Goal: Task Accomplishment & Management: Manage account settings

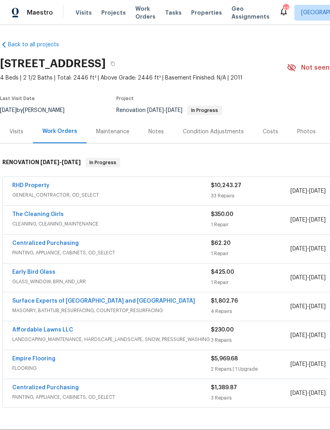
click at [28, 185] on link "RHD Property" at bounding box center [30, 186] width 37 height 6
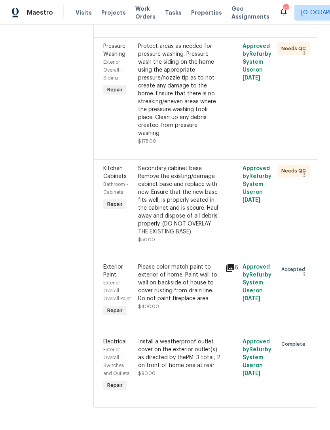
scroll to position [3476, 0]
click at [213, 299] on div "Please color match paint to exterior of home. Paint wall to wall on backside of…" at bounding box center [179, 283] width 82 height 40
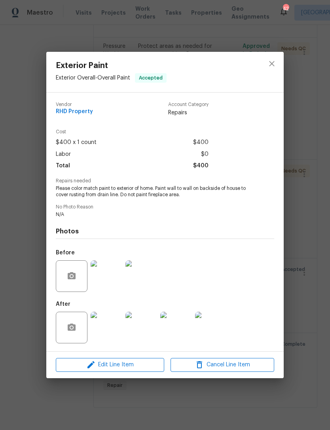
click at [103, 278] on img at bounding box center [107, 276] width 32 height 32
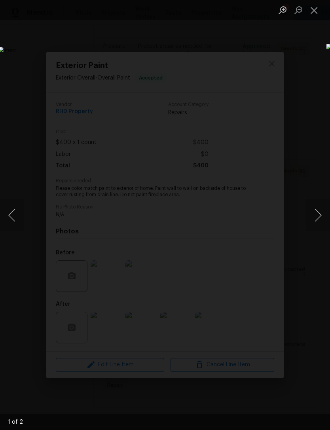
click at [312, 5] on button "Close lightbox" at bounding box center [314, 10] width 16 height 14
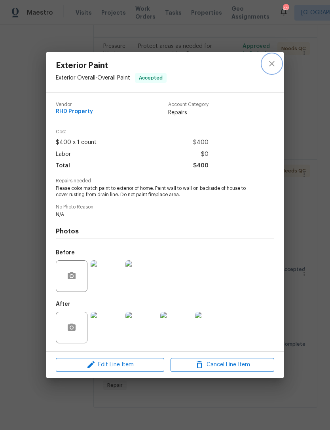
click at [270, 59] on icon "close" at bounding box center [271, 63] width 9 height 9
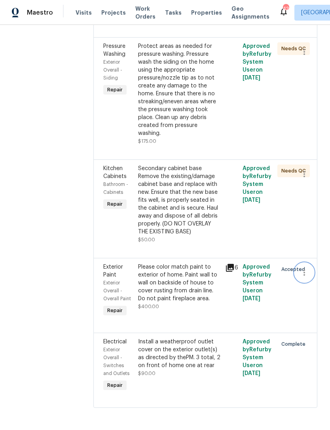
click at [306, 277] on icon "button" at bounding box center [303, 272] width 9 height 9
click at [306, 295] on li "Cancel" at bounding box center [308, 295] width 30 height 13
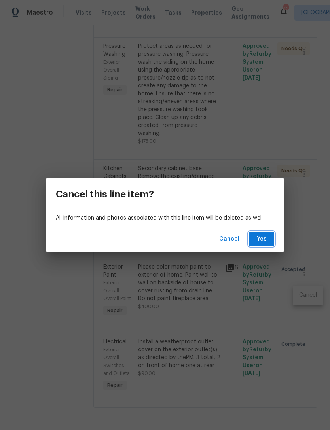
click at [265, 239] on span "Yes" at bounding box center [261, 239] width 13 height 10
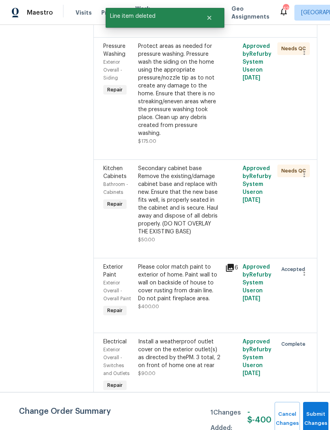
scroll to position [0, 0]
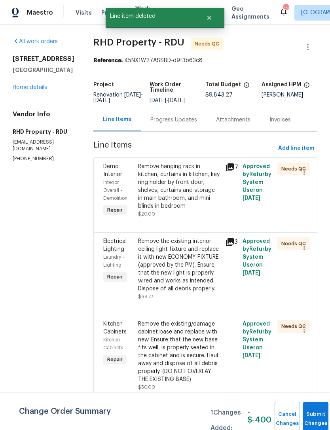
click at [317, 410] on button "Submit Changes" at bounding box center [315, 419] width 25 height 34
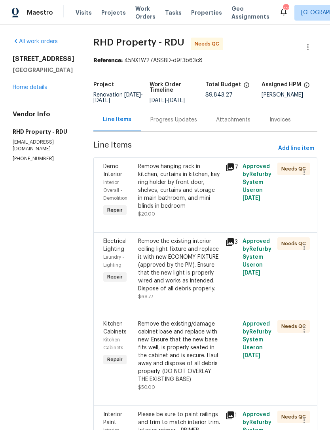
click at [188, 124] on div "Progress Updates" at bounding box center [173, 120] width 47 height 8
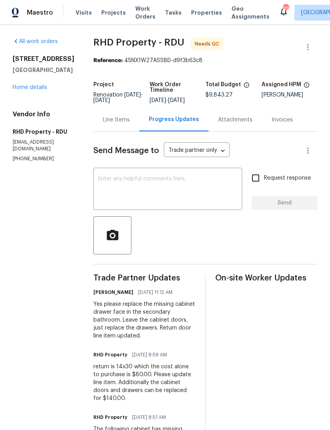
click at [249, 130] on div "Attachments" at bounding box center [234, 119] width 53 height 23
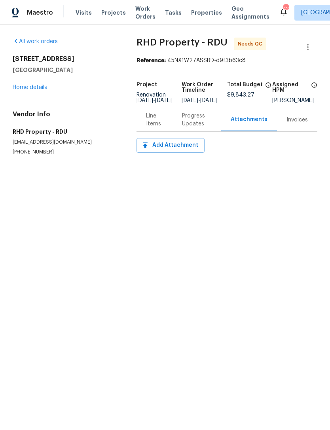
click at [192, 128] on div "Progress Updates" at bounding box center [197, 120] width 30 height 16
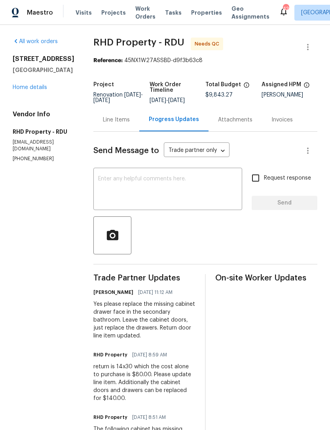
click at [28, 85] on link "Home details" at bounding box center [30, 88] width 34 height 6
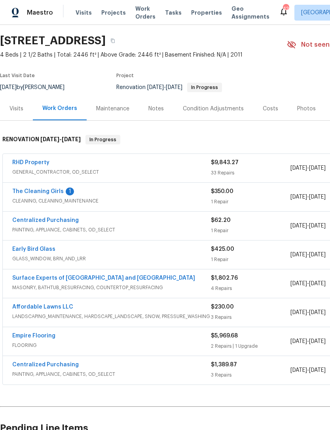
scroll to position [23, 0]
click at [37, 191] on link "The Cleaning Girls" at bounding box center [37, 192] width 51 height 6
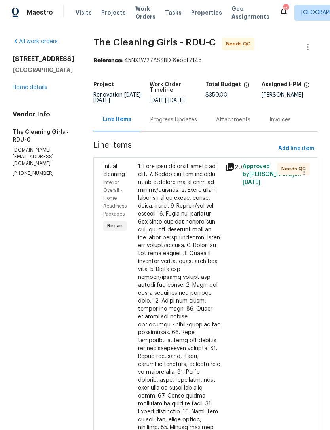
click at [192, 131] on div "Progress Updates" at bounding box center [174, 119] width 66 height 23
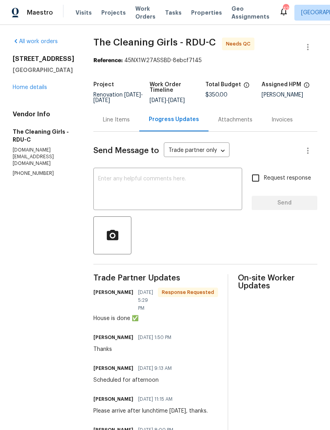
click at [130, 124] on div "Line Items" at bounding box center [116, 120] width 27 height 8
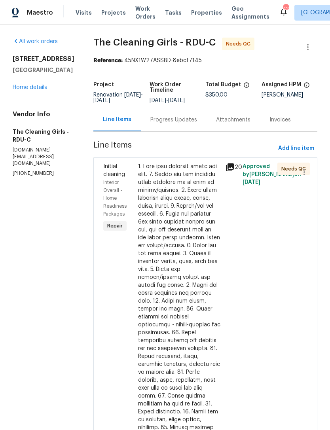
click at [179, 229] on div at bounding box center [179, 353] width 82 height 380
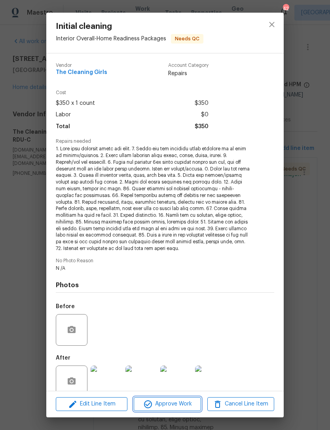
click at [179, 405] on span "Approve Work" at bounding box center [167, 404] width 62 height 10
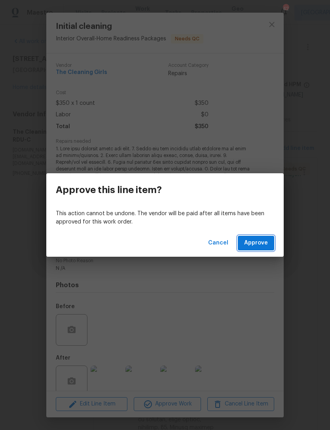
click at [258, 239] on span "Approve" at bounding box center [256, 243] width 24 height 10
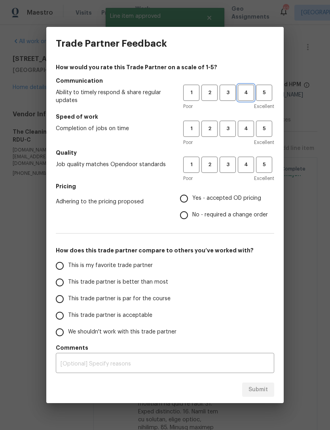
click at [247, 93] on span "4" at bounding box center [245, 92] width 15 height 9
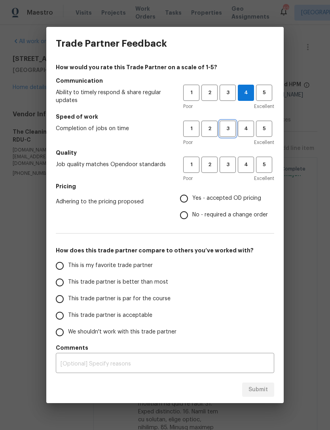
click at [224, 125] on span "3" at bounding box center [227, 128] width 15 height 9
click at [242, 163] on span "4" at bounding box center [245, 164] width 15 height 9
click at [246, 215] on span "No - required a change order" at bounding box center [230, 215] width 76 height 8
click at [192, 215] on input "No - required a change order" at bounding box center [184, 215] width 17 height 17
radio input "true"
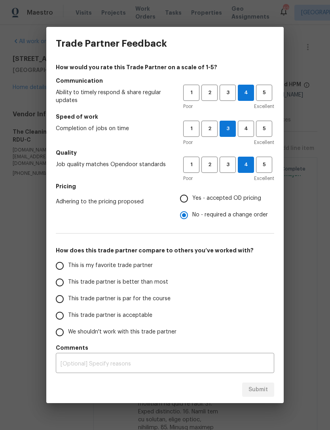
click at [57, 267] on input "This is my favorite trade partner" at bounding box center [59, 265] width 17 height 17
radio input "false"
click at [58, 299] on input "This trade partner is par for the course" at bounding box center [59, 299] width 17 height 17
radio input "false"
click at [59, 314] on input "This trade partner is acceptable" at bounding box center [59, 315] width 17 height 17
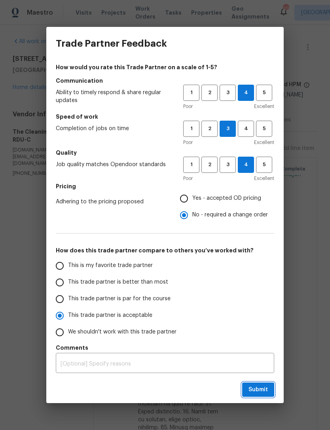
click at [262, 386] on span "Submit" at bounding box center [257, 390] width 19 height 10
radio input "true"
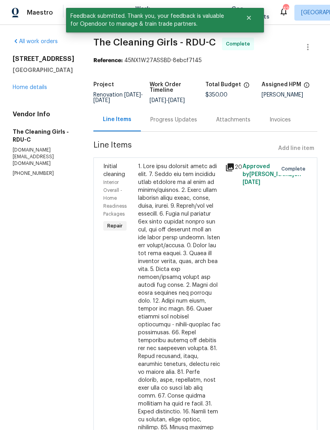
click at [30, 85] on link "Home details" at bounding box center [30, 88] width 34 height 6
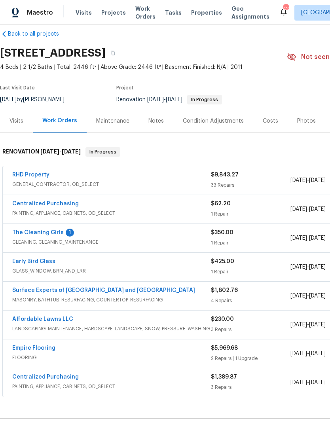
scroll to position [11, 0]
click at [32, 173] on link "RHD Property" at bounding box center [30, 175] width 37 height 6
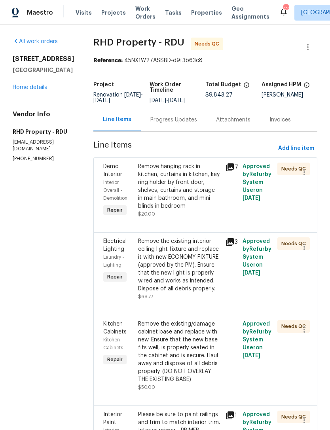
click at [208, 193] on div "Remove hanging rack in kitchen, curtains in kitchen, key ring holder by front d…" at bounding box center [179, 186] width 82 height 47
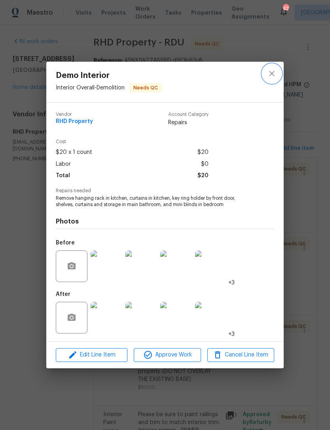
click at [272, 75] on icon "close" at bounding box center [271, 73] width 9 height 9
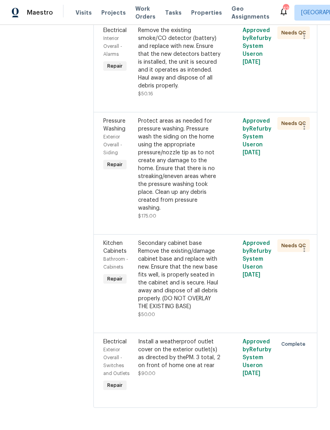
scroll to position [3400, 0]
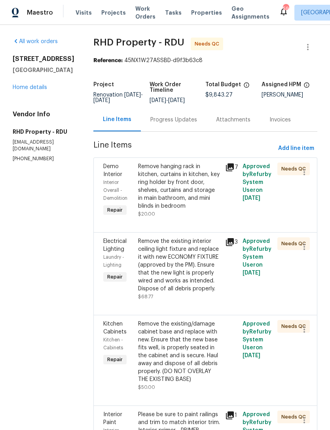
click at [28, 85] on link "Home details" at bounding box center [30, 88] width 34 height 6
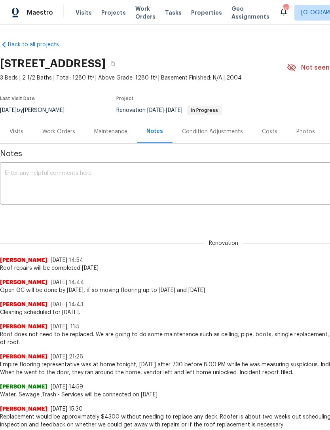
click at [202, 182] on textarea at bounding box center [223, 184] width 437 height 28
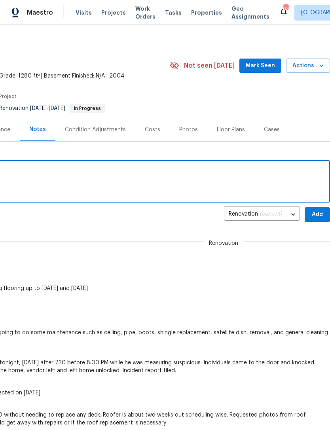
scroll to position [2, 117]
type textarea "RHD finish [DATE] flooring to start [DATE]"
click at [316, 212] on span "Add" at bounding box center [317, 215] width 13 height 10
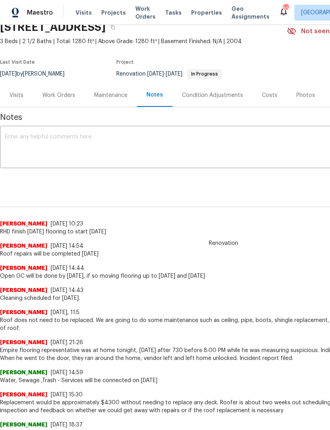
scroll to position [36, 0]
click at [56, 89] on div "Work Orders" at bounding box center [59, 94] width 52 height 23
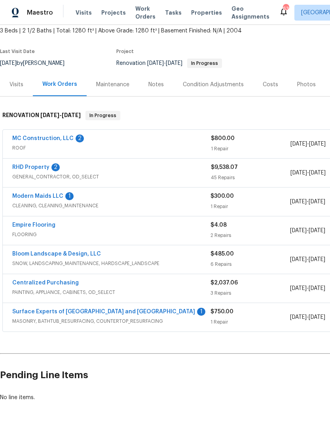
scroll to position [47, 0]
click at [40, 313] on link "Surface Experts of [GEOGRAPHIC_DATA] and [GEOGRAPHIC_DATA]" at bounding box center [103, 312] width 183 height 6
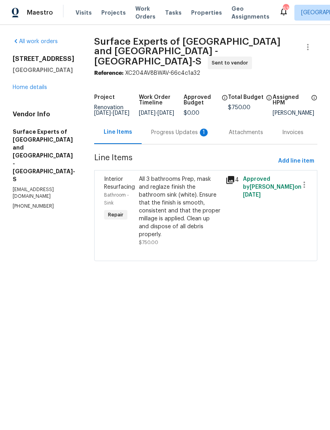
click at [174, 137] on div "Progress Updates 1" at bounding box center [181, 132] width 78 height 23
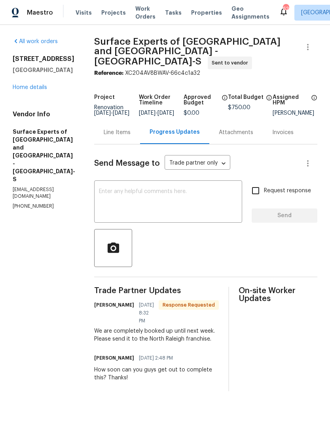
click at [130, 129] on div "Line Items" at bounding box center [117, 133] width 27 height 8
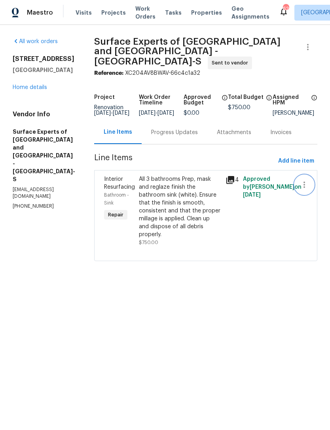
click at [307, 181] on icon "button" at bounding box center [303, 184] width 9 height 9
click at [308, 182] on li "Cancel" at bounding box center [308, 180] width 30 height 13
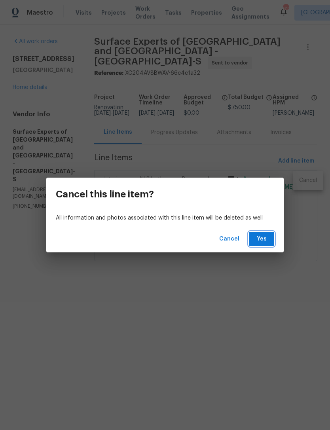
click at [257, 244] on button "Yes" at bounding box center [261, 239] width 25 height 15
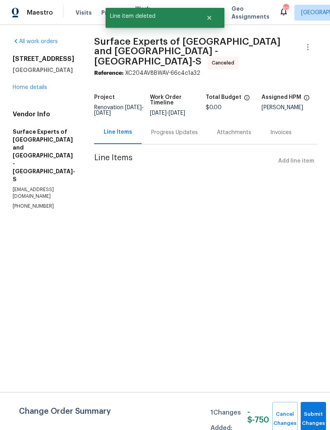
click at [27, 89] on link "Home details" at bounding box center [30, 88] width 34 height 6
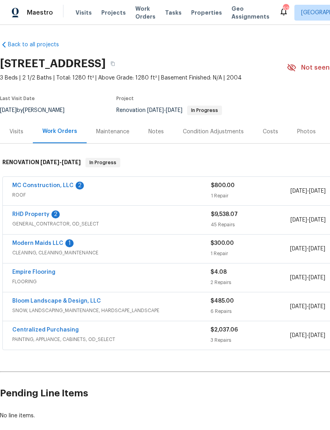
click at [26, 270] on link "Empire Flooring" at bounding box center [33, 272] width 43 height 6
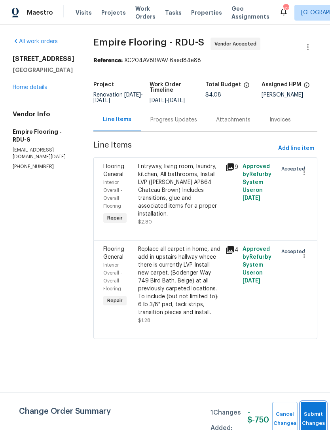
click at [312, 416] on button "Submit Changes" at bounding box center [313, 419] width 25 height 34
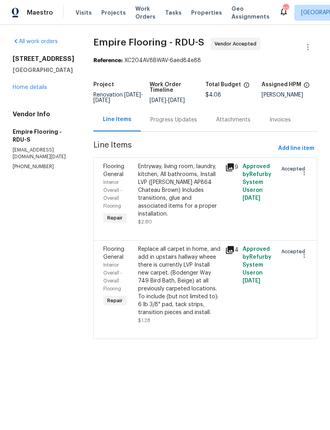
click at [197, 124] on div "Progress Updates" at bounding box center [173, 120] width 47 height 8
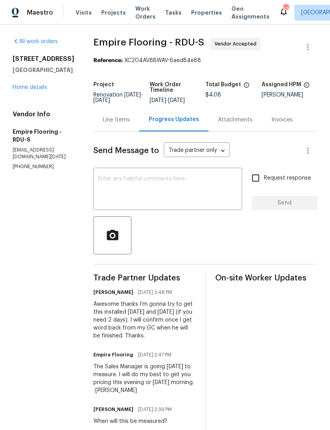
click at [214, 196] on textarea at bounding box center [167, 190] width 139 height 28
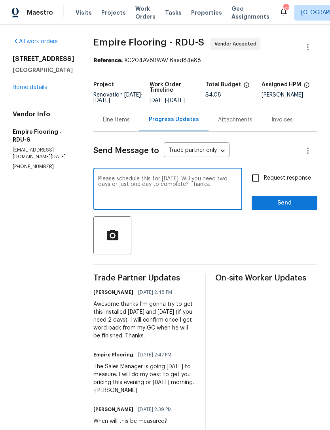
type textarea "Please schedule this for Saturday the 20th. Will you need two days or just one …"
click at [258, 185] on input "Request response" at bounding box center [255, 178] width 17 height 17
checkbox input "true"
click at [280, 208] on span "Send" at bounding box center [284, 203] width 53 height 10
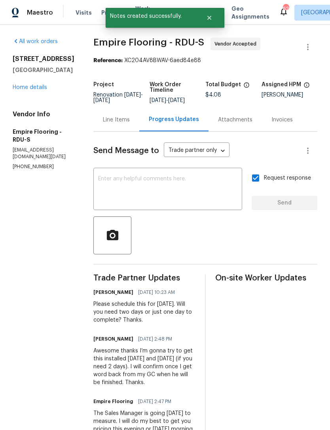
click at [23, 85] on link "Home details" at bounding box center [30, 88] width 34 height 6
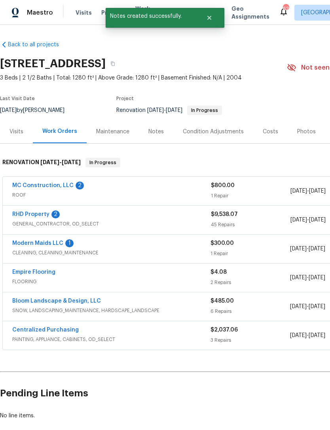
click at [25, 241] on link "Modern Maids LLC" at bounding box center [37, 243] width 51 height 6
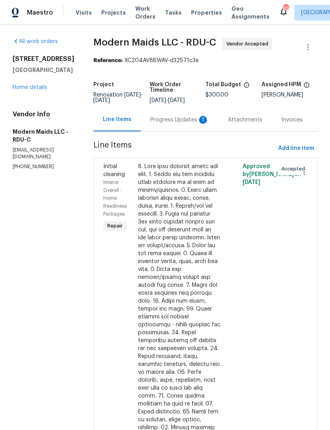
click at [204, 124] on div "Progress Updates 1" at bounding box center [179, 120] width 59 height 8
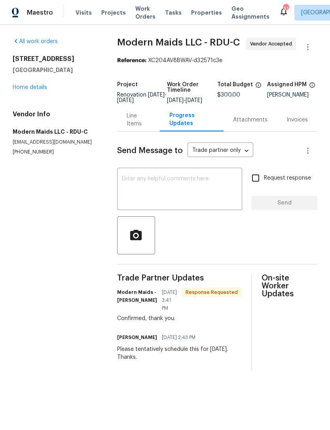
click at [39, 95] on div "All work orders 310 Peachtree Pl Durham, NC 27701 Home details Vendor Info Mode…" at bounding box center [55, 97] width 85 height 118
click at [25, 89] on link "Home details" at bounding box center [30, 88] width 34 height 6
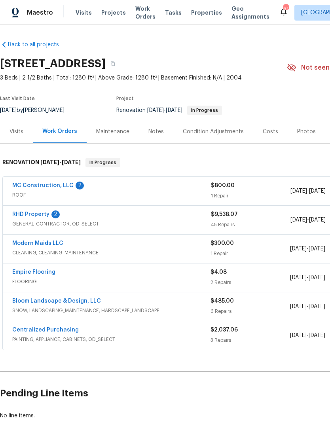
click at [28, 212] on link "RHD Property" at bounding box center [30, 215] width 37 height 6
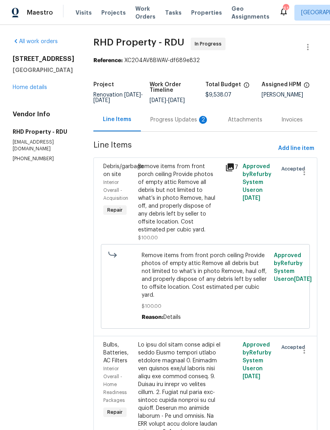
click at [184, 124] on div "Progress Updates 2" at bounding box center [179, 120] width 59 height 8
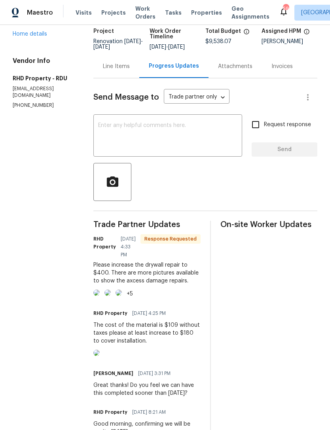
scroll to position [49, 0]
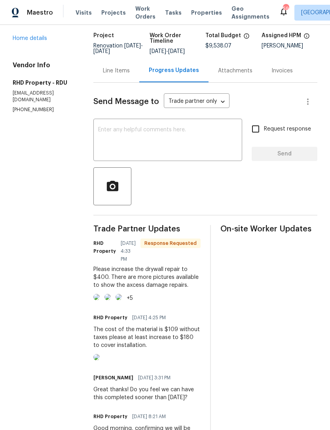
click at [123, 75] on div "Line Items" at bounding box center [116, 71] width 27 height 8
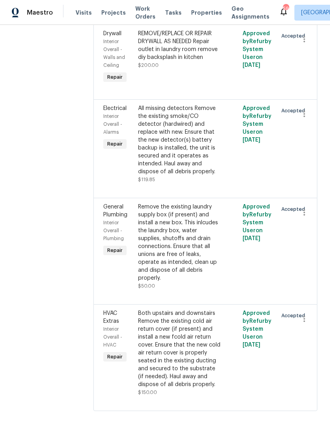
scroll to position [4737, 0]
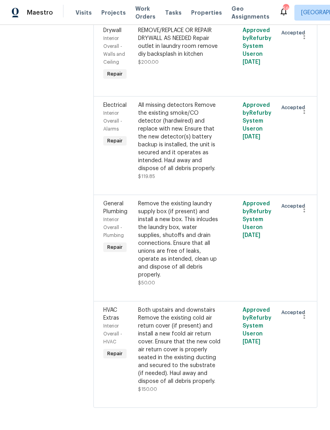
click at [213, 58] on div "REMOVE/REPLACE OR REPAIR DRYWALL AS NEEDED Repair outlet in laundry room remove…" at bounding box center [179, 42] width 82 height 32
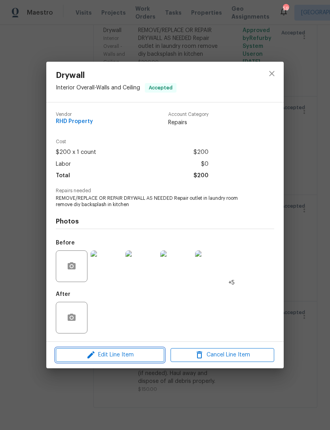
click at [81, 356] on span "Edit Line Item" at bounding box center [110, 355] width 104 height 10
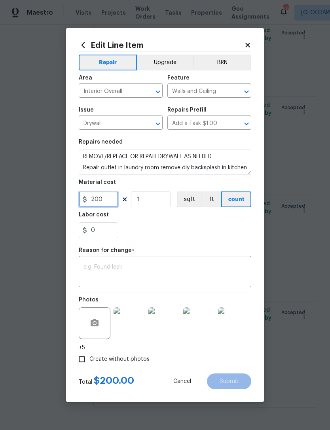
click at [109, 198] on input "200" at bounding box center [99, 199] width 40 height 16
type input "400"
click at [227, 229] on div "0" at bounding box center [165, 230] width 172 height 16
click at [187, 287] on div "x ​" at bounding box center [165, 272] width 172 height 29
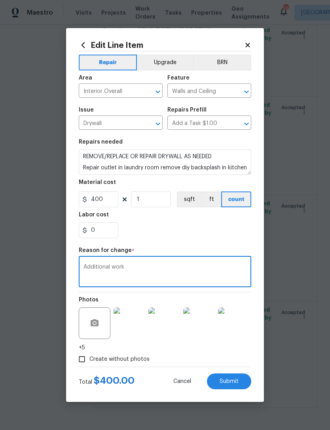
type textarea "Additional work"
click at [227, 227] on div "0" at bounding box center [165, 230] width 172 height 16
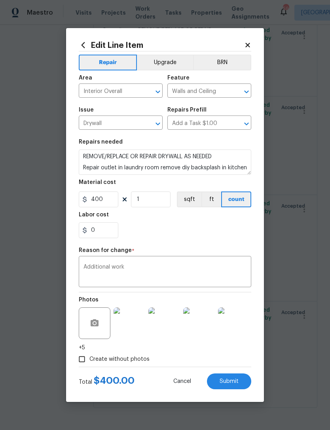
click at [238, 383] on button "Submit" at bounding box center [229, 381] width 44 height 16
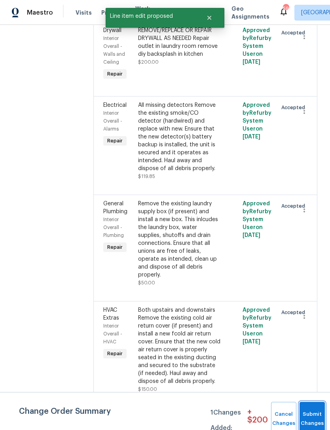
click at [312, 418] on span "Submit Changes" at bounding box center [311, 419] width 17 height 18
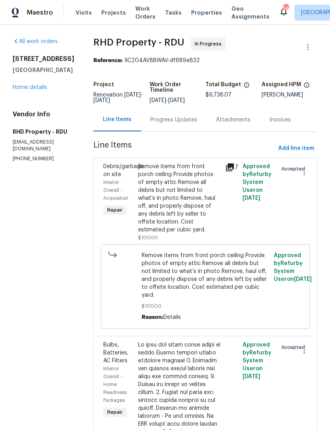
scroll to position [0, 0]
click at [194, 122] on div "Progress Updates" at bounding box center [173, 120] width 47 height 8
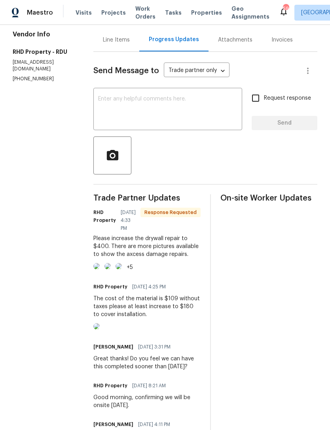
scroll to position [81, 0]
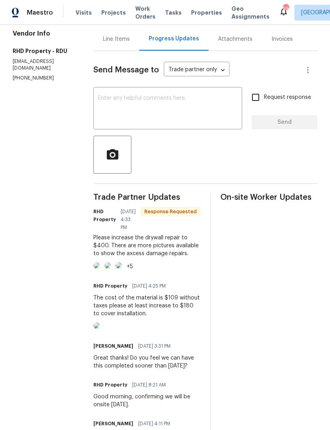
click at [100, 329] on img at bounding box center [96, 325] width 6 height 6
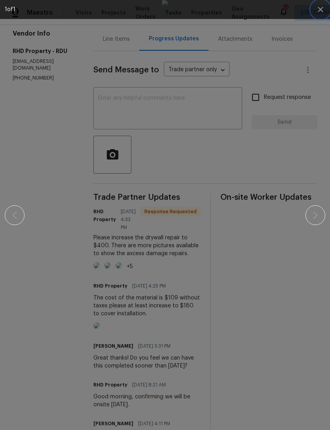
click at [320, 14] on button "button" at bounding box center [320, 9] width 19 height 19
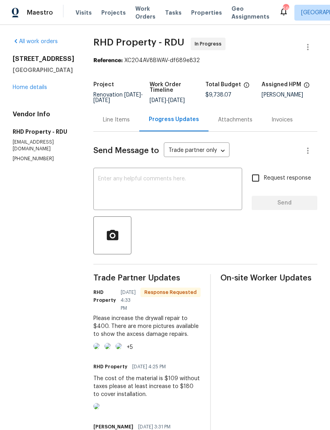
scroll to position [0, 0]
click at [120, 130] on div "Line Items" at bounding box center [116, 119] width 46 height 23
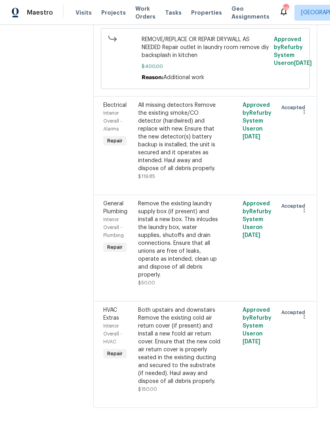
scroll to position [4803, 0]
click at [208, 172] on div "All missing detectors Remove the existing smoke/CO detector (hardwired) and rep…" at bounding box center [179, 136] width 82 height 71
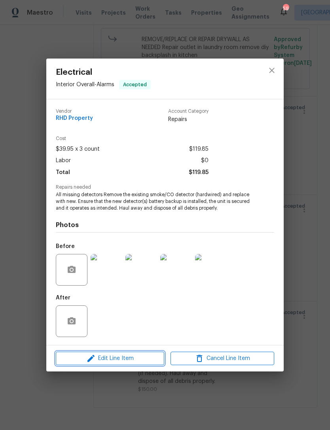
click at [126, 359] on span "Edit Line Item" at bounding box center [110, 359] width 104 height 10
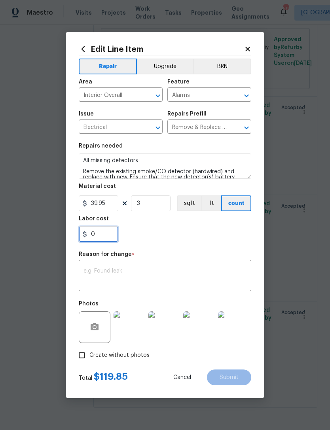
click at [114, 234] on input "0" at bounding box center [99, 234] width 40 height 16
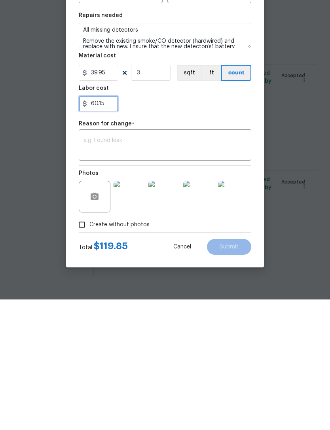
type input "60.15"
click at [218, 226] on div "60.15" at bounding box center [165, 234] width 172 height 16
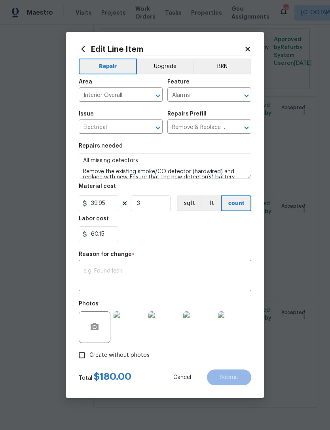
click at [182, 284] on textarea at bounding box center [164, 276] width 163 height 17
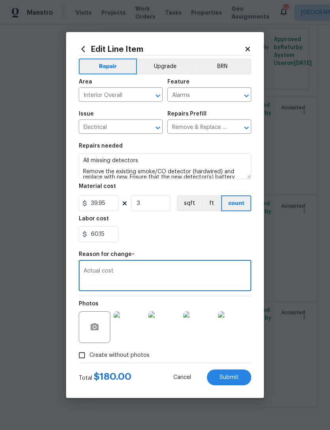
type textarea "Actual cost"
click at [223, 231] on div "60.15" at bounding box center [165, 234] width 172 height 16
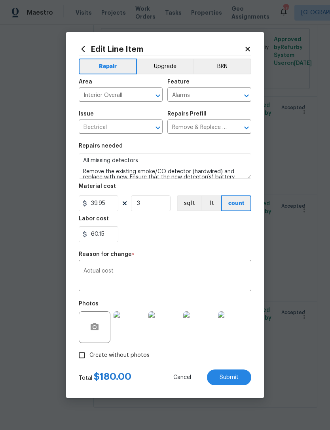
click at [237, 380] on span "Submit" at bounding box center [228, 377] width 19 height 6
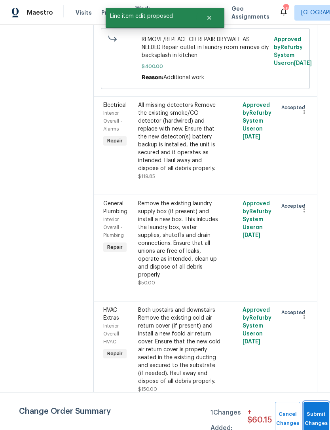
click at [318, 418] on span "Submit Changes" at bounding box center [315, 419] width 17 height 18
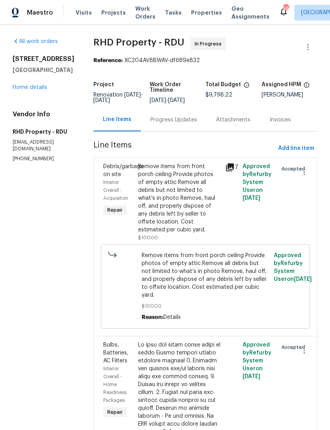
scroll to position [0, 0]
click at [31, 85] on link "Home details" at bounding box center [30, 88] width 34 height 6
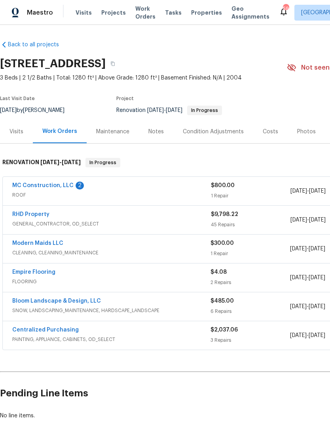
click at [39, 183] on link "MC Construction, LLC" at bounding box center [42, 186] width 61 height 6
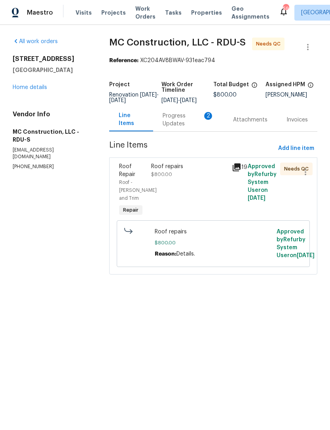
click at [189, 128] on div "Progress Updates 2" at bounding box center [188, 120] width 51 height 16
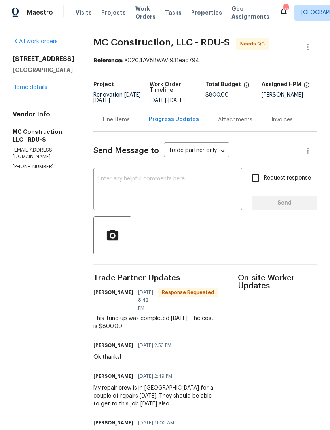
click at [117, 121] on div "Line Items" at bounding box center [116, 120] width 27 height 8
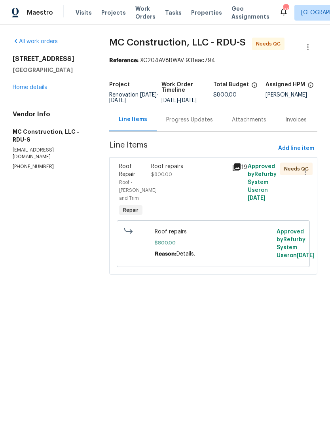
click at [189, 124] on div "Progress Updates" at bounding box center [189, 120] width 47 height 8
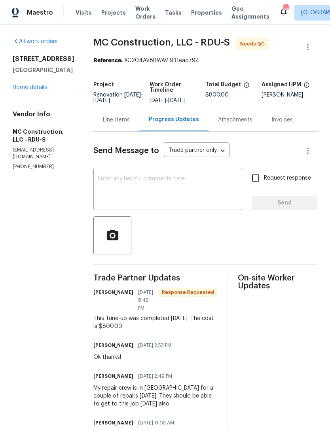
click at [188, 199] on textarea at bounding box center [167, 190] width 139 height 28
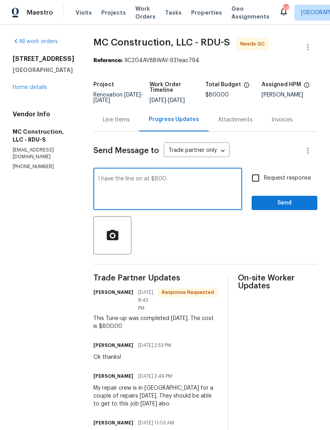
click at [135, 180] on textarea "I have the line on at $800." at bounding box center [167, 190] width 139 height 28
click at [208, 196] on textarea "I have the line item at $800." at bounding box center [167, 190] width 139 height 28
click at [147, 180] on textarea "I have the line itemat $800." at bounding box center [167, 190] width 139 height 28
type textarea "I have the line item at $800."
click at [258, 175] on input "Request response" at bounding box center [255, 178] width 17 height 17
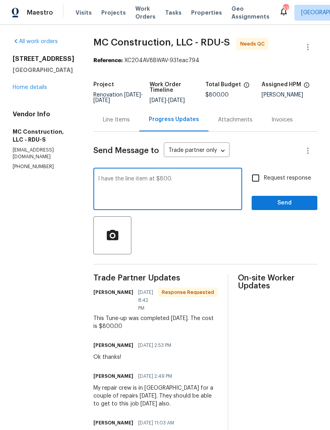
checkbox input "true"
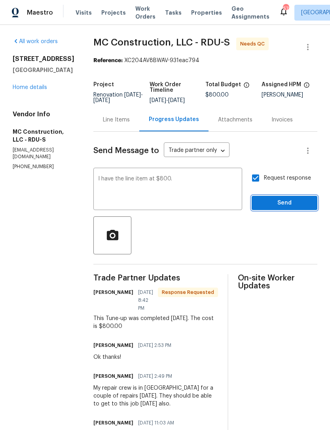
click at [272, 198] on button "Send" at bounding box center [284, 203] width 66 height 15
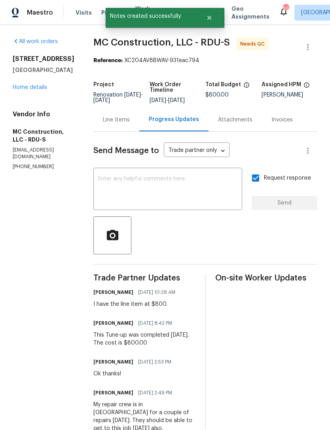
click at [104, 123] on div "Line Items" at bounding box center [116, 120] width 27 height 8
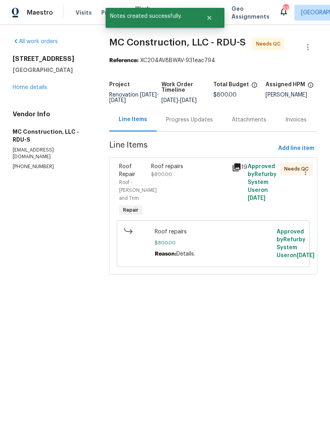
click at [216, 196] on div "Roof repairs $800.00" at bounding box center [189, 190] width 80 height 60
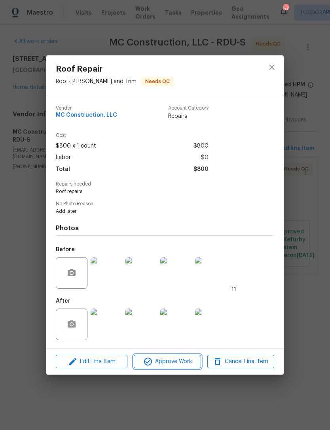
click at [178, 368] on button "Approve Work" at bounding box center [167, 362] width 67 height 14
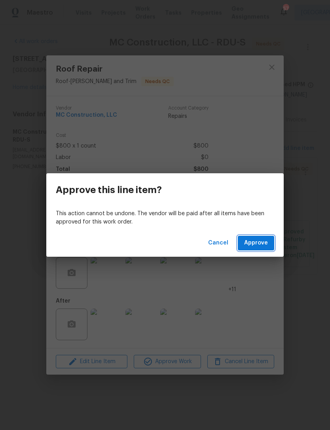
click at [267, 245] on span "Approve" at bounding box center [256, 243] width 24 height 10
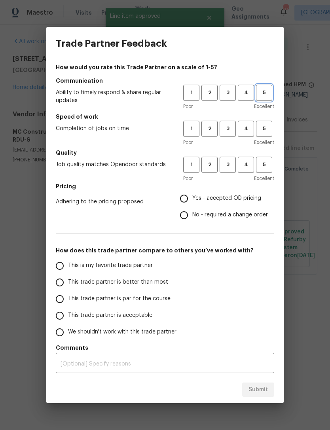
click at [261, 92] on span "5" at bounding box center [264, 92] width 15 height 9
click at [264, 127] on span "5" at bounding box center [264, 128] width 15 height 9
click at [270, 165] on span "5" at bounding box center [264, 164] width 15 height 9
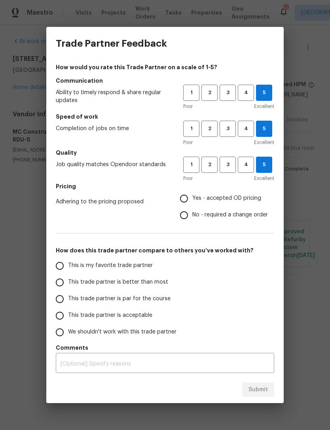
click at [250, 200] on span "Yes - accepted OD pricing" at bounding box center [226, 198] width 69 height 8
click at [192, 200] on input "Yes - accepted OD pricing" at bounding box center [184, 198] width 17 height 17
radio input "true"
click at [62, 282] on input "This trade partner is better than most" at bounding box center [59, 282] width 17 height 17
click at [264, 385] on span "Submit" at bounding box center [257, 390] width 19 height 10
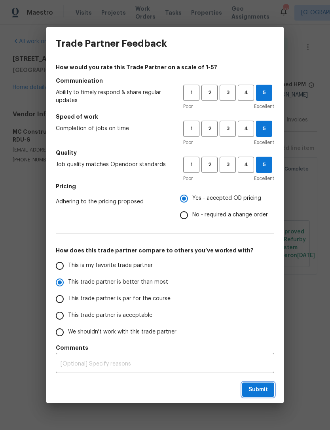
radio input "true"
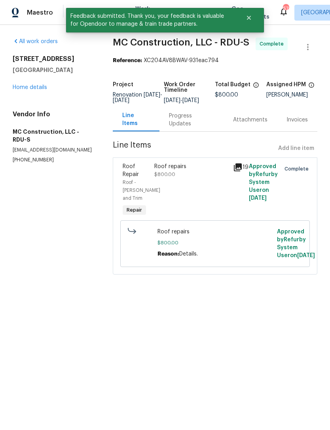
click at [33, 88] on link "Home details" at bounding box center [30, 88] width 34 height 6
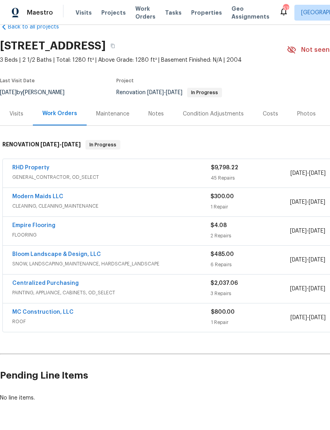
scroll to position [18, 0]
click at [32, 256] on link "Bloom Landscape & Design, LLC" at bounding box center [56, 254] width 89 height 6
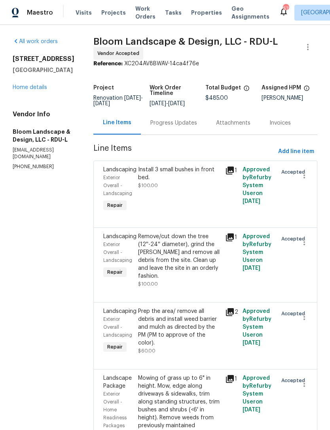
click at [183, 127] on div "Progress Updates" at bounding box center [173, 123] width 47 height 8
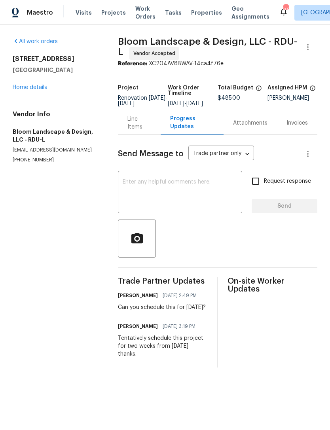
click at [30, 89] on link "Home details" at bounding box center [30, 88] width 34 height 6
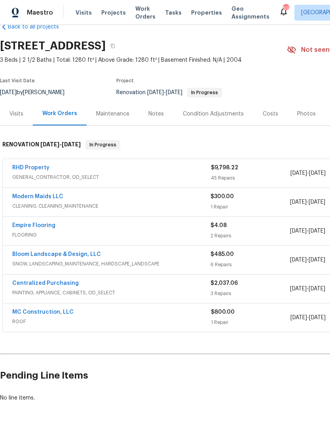
scroll to position [18, 0]
click at [31, 224] on link "Empire Flooring" at bounding box center [33, 226] width 43 height 6
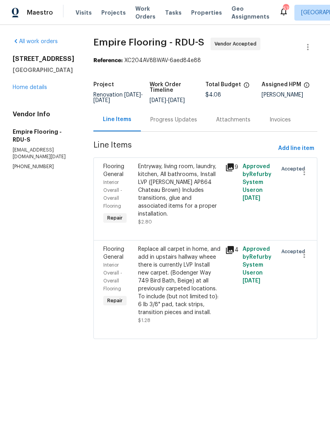
click at [189, 124] on div "Progress Updates" at bounding box center [173, 120] width 47 height 8
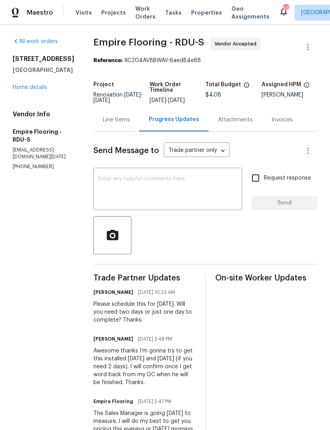
click at [215, 191] on textarea at bounding box center [167, 190] width 139 height 28
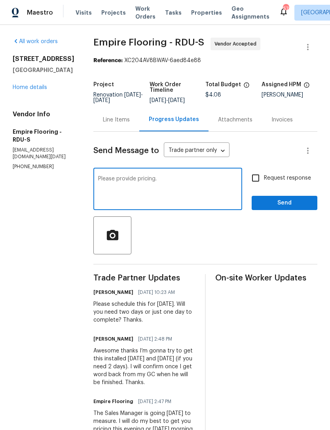
type textarea "Please provide pricing."
click at [258, 184] on input "Request response" at bounding box center [255, 178] width 17 height 17
checkbox input "true"
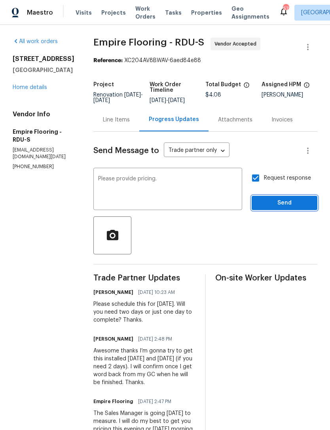
click at [284, 208] on span "Send" at bounding box center [284, 203] width 53 height 10
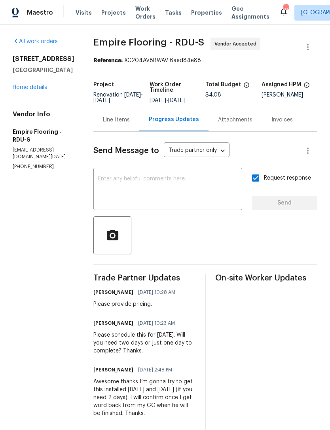
click at [28, 89] on link "Home details" at bounding box center [30, 88] width 34 height 6
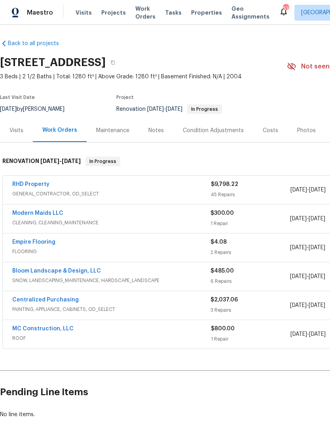
scroll to position [1, 0]
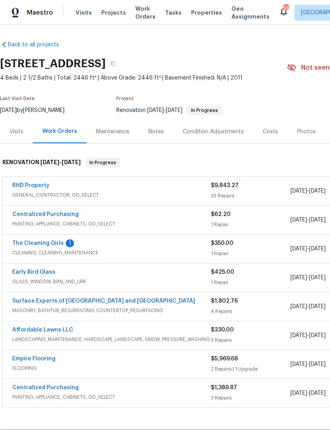
click at [28, 245] on link "The Cleaning Girls" at bounding box center [37, 243] width 51 height 6
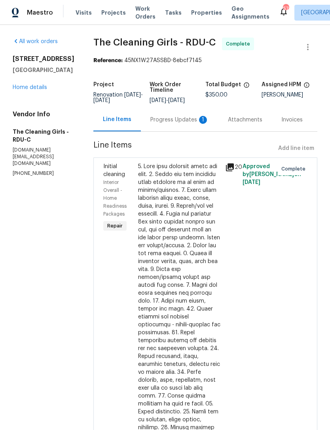
click at [191, 131] on div "Progress Updates 1" at bounding box center [180, 119] width 78 height 23
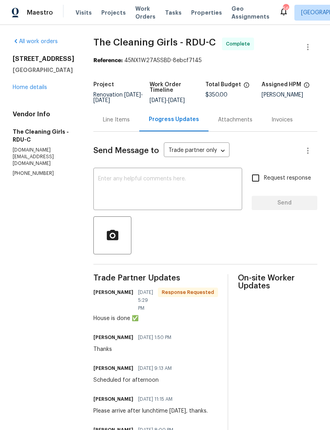
click at [199, 188] on textarea at bounding box center [167, 190] width 139 height 28
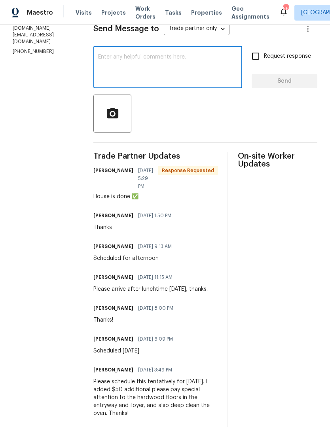
scroll to position [121, 0]
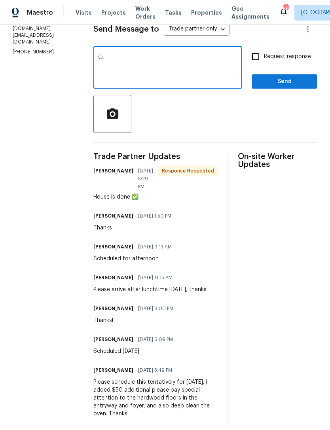
type textarea "O"
type textarea "Ok thanks"
click at [267, 234] on div "On-site Worker Updates" at bounding box center [277, 290] width 79 height 274
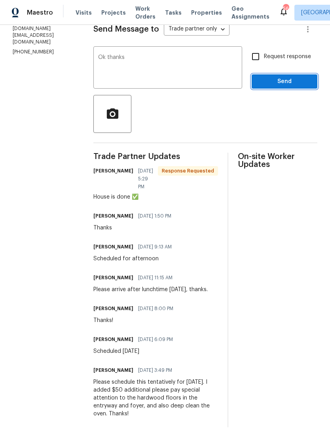
click at [269, 87] on span "Send" at bounding box center [284, 82] width 53 height 10
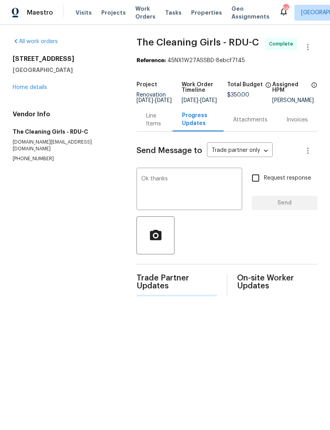
scroll to position [0, 0]
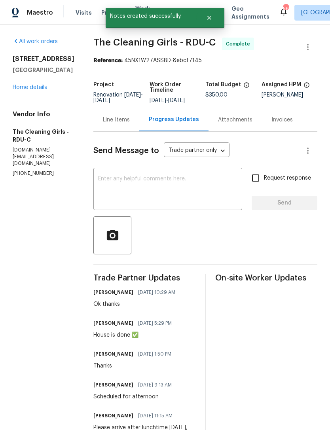
click at [22, 88] on link "Home details" at bounding box center [30, 88] width 34 height 6
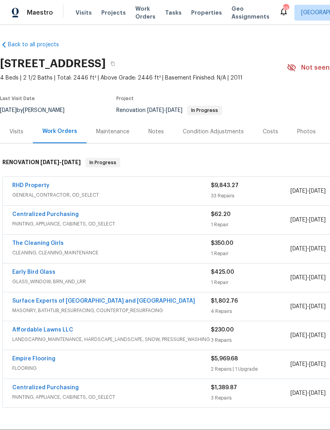
click at [32, 184] on link "RHD Property" at bounding box center [30, 186] width 37 height 6
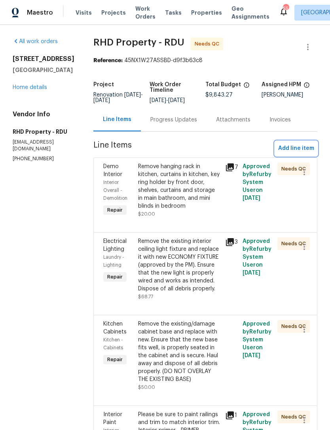
click at [299, 153] on span "Add line item" at bounding box center [296, 149] width 36 height 10
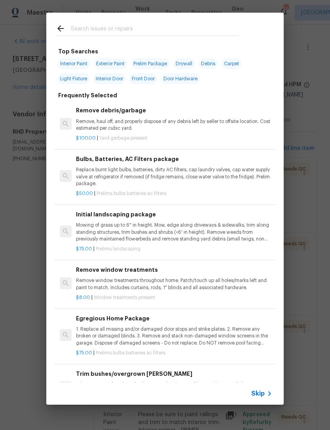
click at [186, 24] on input "text" at bounding box center [155, 30] width 168 height 12
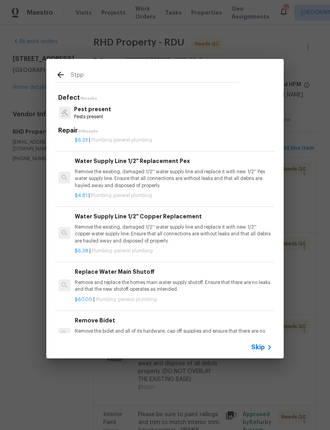
scroll to position [553, 1]
click at [181, 79] on input "Stop" at bounding box center [155, 76] width 168 height 12
type input "Stpp"
click at [253, 129] on h5 "Repair 41 Results" at bounding box center [166, 131] width 216 height 8
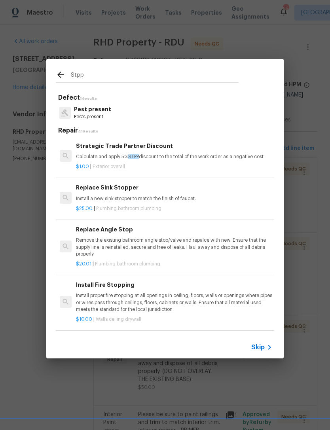
scroll to position [0, 0]
click at [188, 160] on div "$1.00 | Exterior overall" at bounding box center [174, 165] width 196 height 10
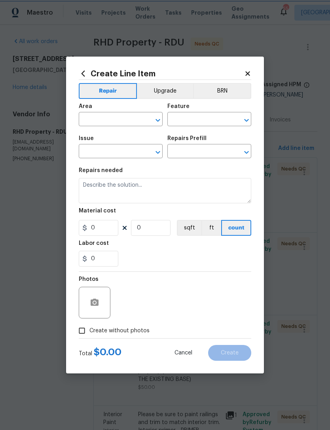
type input "Overall Exterior"
type input "Strategic Trade Partner Discount $1.00"
type textarea "Calculate and apply 5% STPP discount to the total of the work order as a negati…"
type input "1"
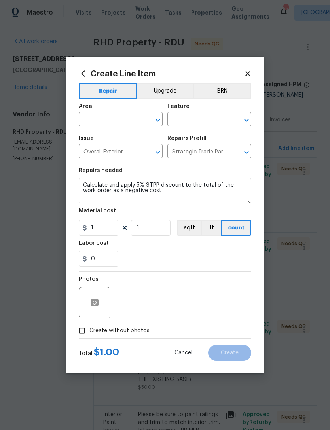
click at [119, 117] on input "text" at bounding box center [110, 120] width 62 height 12
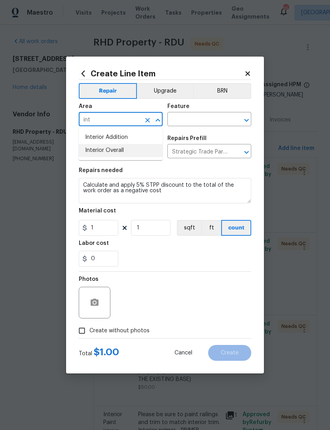
click at [126, 148] on li "Interior Overall" at bounding box center [121, 150] width 84 height 13
type input "Interior Overall"
click at [205, 116] on input "text" at bounding box center [198, 120] width 62 height 12
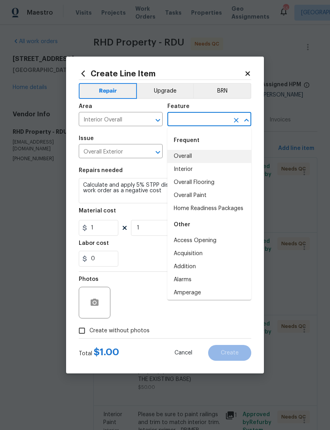
click at [187, 155] on li "Overall" at bounding box center [209, 156] width 84 height 13
type input "Overall"
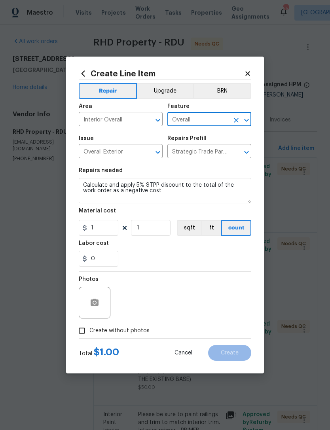
click at [173, 261] on div "0" at bounding box center [165, 259] width 172 height 16
click at [248, 68] on div "Create Line Item Repair Upgrade BRN Area Interior Overall ​ Feature Overall ​ I…" at bounding box center [165, 215] width 198 height 317
click at [248, 71] on icon at bounding box center [247, 73] width 4 height 4
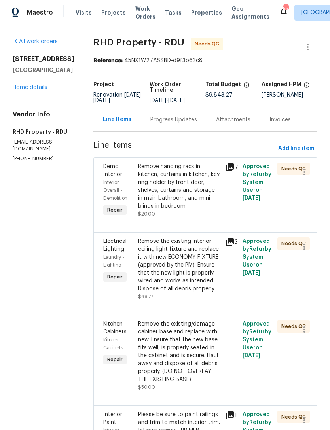
click at [26, 89] on link "Home details" at bounding box center [30, 88] width 34 height 6
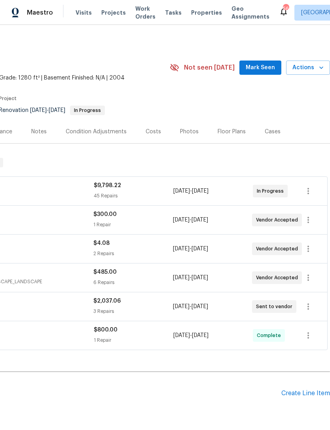
scroll to position [0, 117]
click at [310, 392] on div "Create Line Item" at bounding box center [305, 394] width 49 height 8
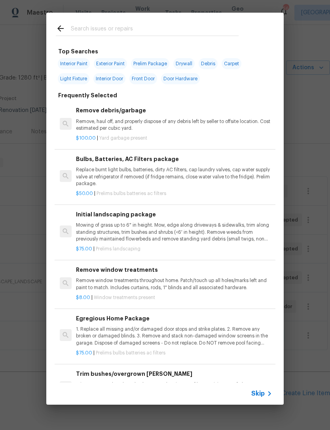
click at [85, 31] on input "text" at bounding box center [155, 30] width 168 height 12
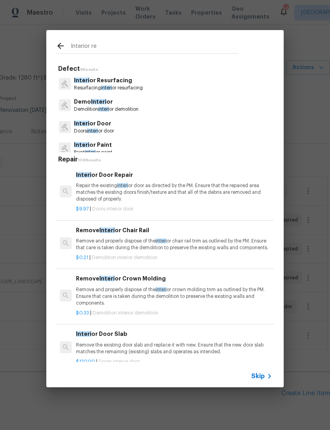
type input "Interior res"
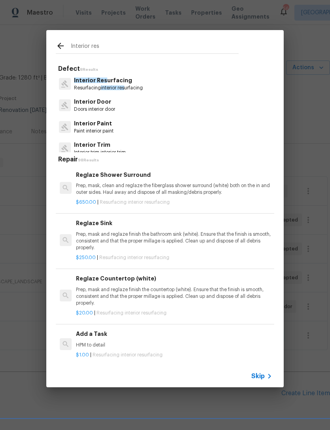
click at [143, 88] on p "Resurfacing interior res urfacing" at bounding box center [108, 88] width 69 height 7
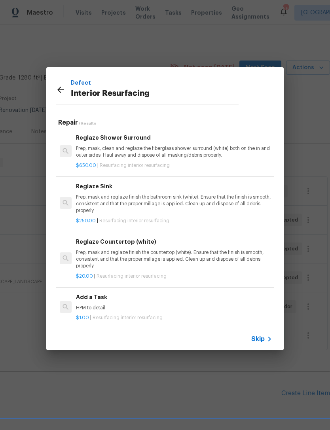
click at [172, 199] on p "Prep, mask and reglaze finish the bathroom sink (white). Ensure that the finish…" at bounding box center [174, 204] width 196 height 20
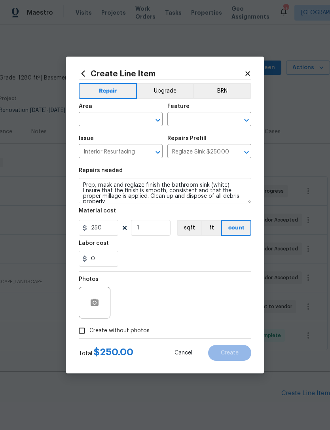
click at [166, 219] on figure "Material cost 250 1 sqft ft count" at bounding box center [165, 222] width 172 height 28
click at [152, 233] on input "1" at bounding box center [151, 228] width 40 height 16
type input "3"
click at [173, 278] on div "Photos" at bounding box center [165, 297] width 172 height 51
click at [111, 116] on input "text" at bounding box center [110, 120] width 62 height 12
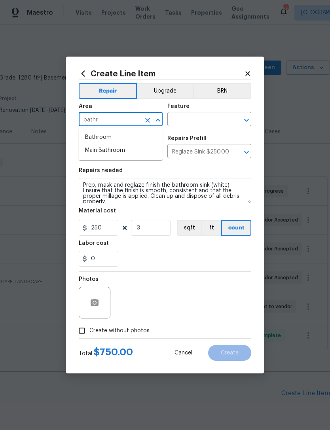
click at [92, 138] on li "Bathroom" at bounding box center [121, 137] width 84 height 13
type input "Bathroom"
click at [204, 120] on input "text" at bounding box center [198, 120] width 62 height 12
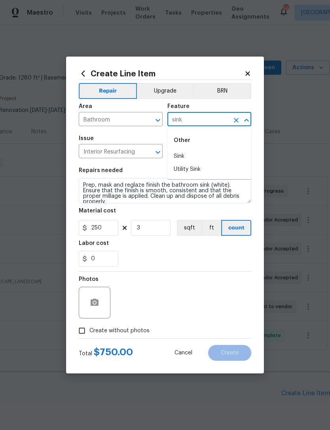
click at [186, 157] on li "Sink" at bounding box center [209, 156] width 84 height 13
type input "Sink"
click at [183, 267] on div "0" at bounding box center [165, 259] width 172 height 16
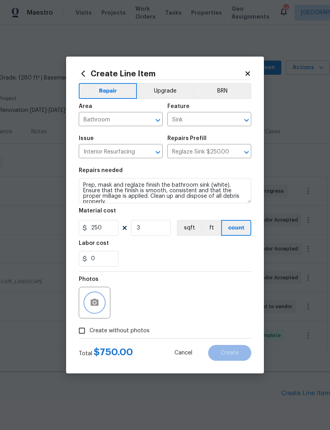
click at [91, 304] on icon "button" at bounding box center [95, 302] width 8 height 7
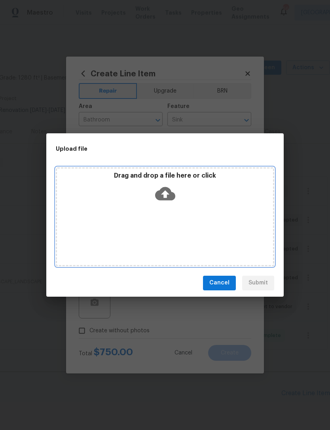
click at [197, 202] on div "Drag and drop a file here or click" at bounding box center [165, 189] width 216 height 34
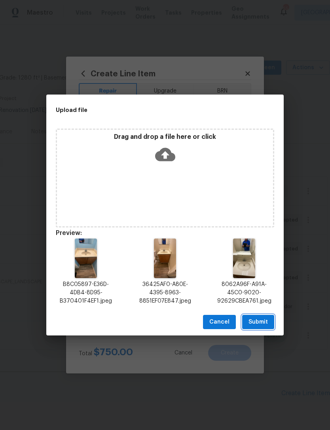
click at [265, 320] on span "Submit" at bounding box center [257, 322] width 19 height 10
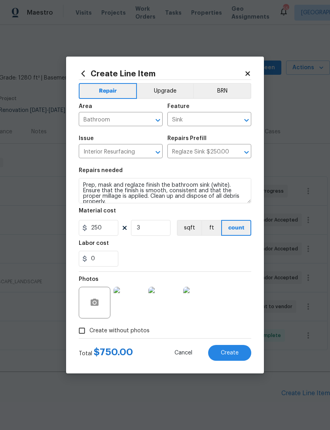
click at [234, 348] on button "Create" at bounding box center [229, 353] width 43 height 16
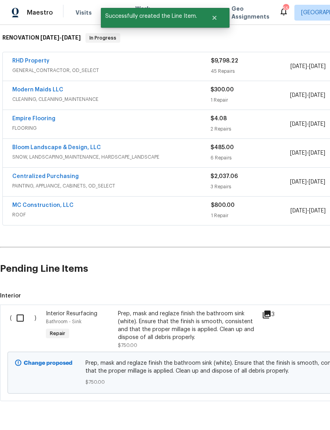
scroll to position [124, 0]
click at [23, 316] on input "checkbox" at bounding box center [23, 318] width 23 height 17
checkbox input "true"
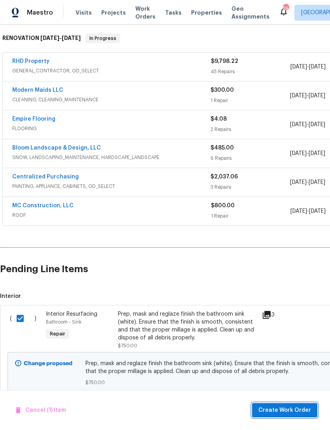
click at [301, 408] on span "Create Work Order" at bounding box center [284, 410] width 53 height 10
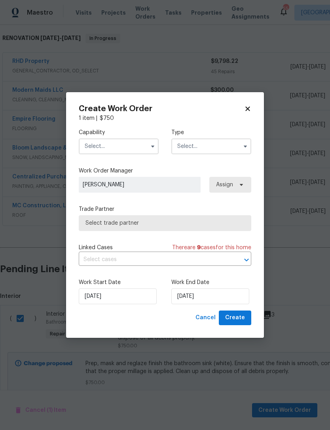
click at [104, 140] on input "text" at bounding box center [119, 146] width 80 height 16
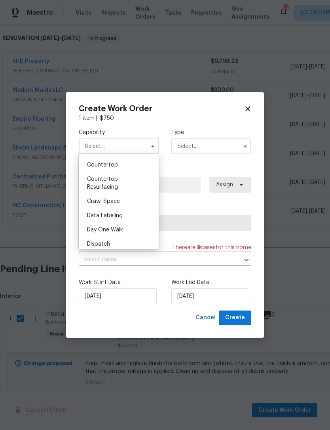
scroll to position [149, 0]
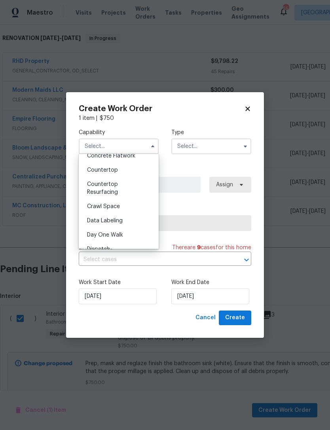
click at [96, 188] on div "Countertop Resurfacing" at bounding box center [119, 188] width 76 height 22
type input "Countertop Resurfacing"
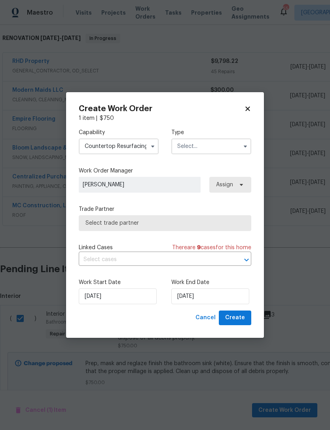
click at [208, 146] on input "text" at bounding box center [211, 146] width 80 height 16
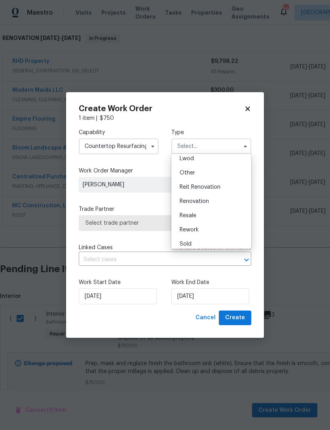
scroll to position [93, 0]
click at [206, 202] on div "Renovation" at bounding box center [211, 198] width 76 height 14
type input "Renovation"
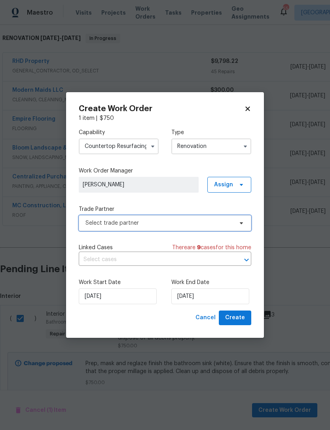
click at [96, 225] on span "Select trade partner" at bounding box center [158, 223] width 147 height 8
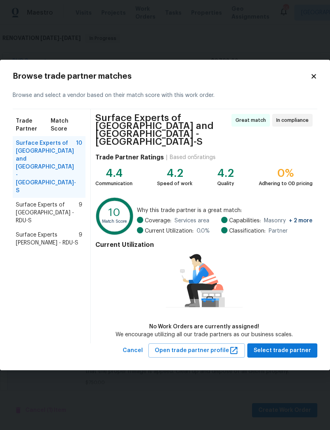
click at [28, 201] on span "Surface Experts of North Raleigh - RDU-S" at bounding box center [47, 213] width 63 height 24
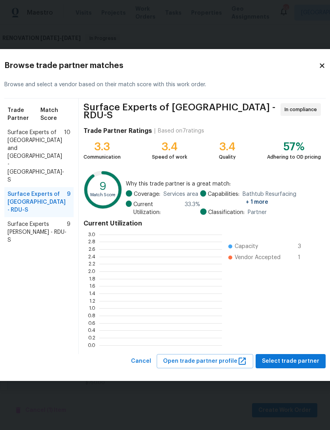
scroll to position [1, 1]
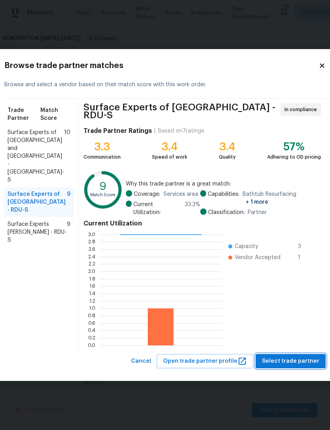
click at [299, 361] on span "Select trade partner" at bounding box center [290, 361] width 57 height 10
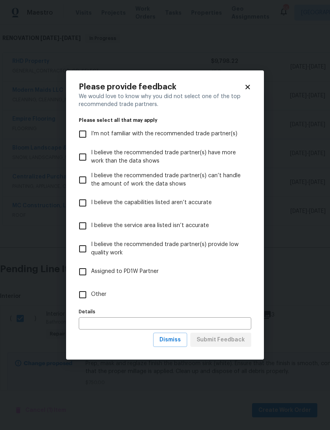
click at [78, 302] on input "Other" at bounding box center [82, 294] width 17 height 17
checkbox input "true"
click at [230, 346] on button "Submit Feedback" at bounding box center [220, 340] width 61 height 15
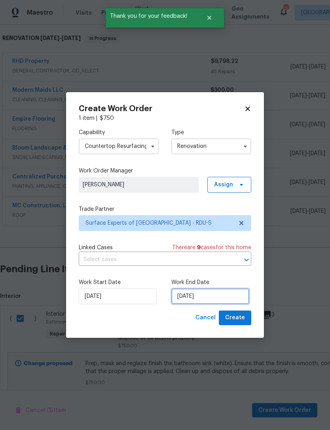
click at [201, 295] on input "9/16/2025" at bounding box center [210, 296] width 78 height 16
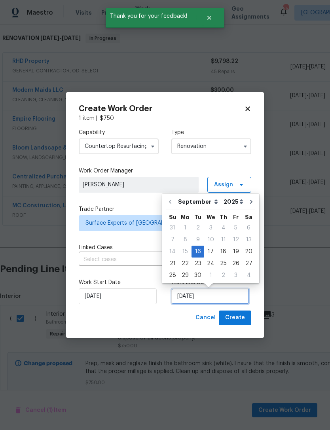
scroll to position [15, 0]
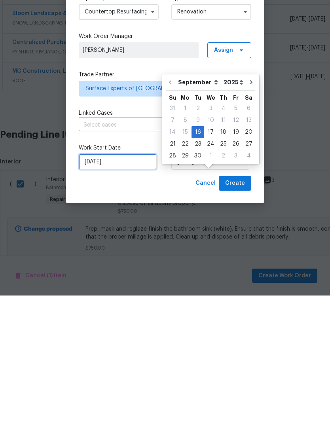
click at [86, 288] on input "9/16/2025" at bounding box center [118, 296] width 78 height 16
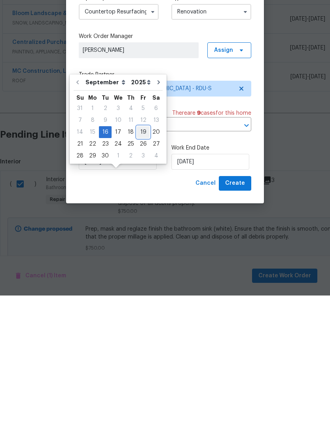
click at [141, 261] on div "19" at bounding box center [143, 266] width 13 height 11
type input "9/19/2025"
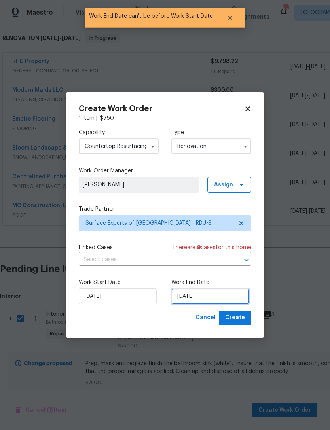
click at [221, 296] on input "9/19/2025" at bounding box center [210, 296] width 78 height 16
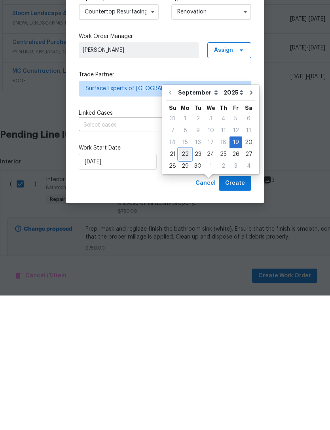
click at [183, 283] on div "22" at bounding box center [185, 288] width 13 height 11
type input "9/22/2025"
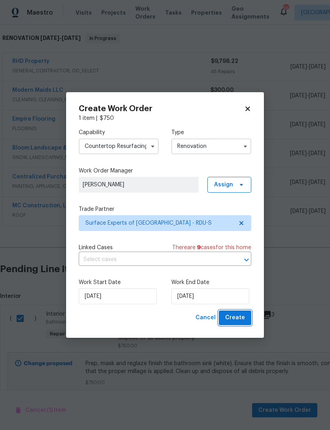
click at [242, 321] on span "Create" at bounding box center [235, 318] width 20 height 10
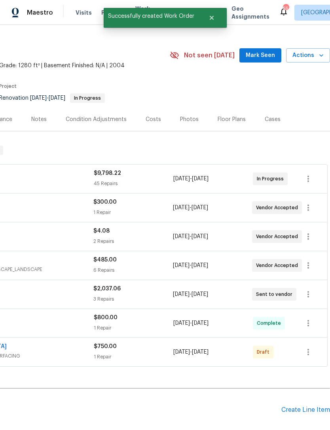
scroll to position [9, 117]
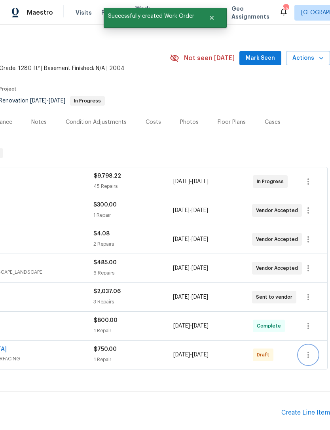
click at [310, 350] on icon "button" at bounding box center [307, 354] width 9 height 9
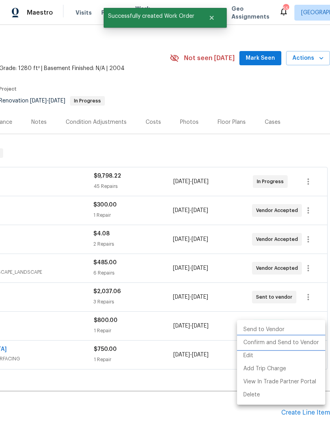
click at [304, 342] on li "Confirm and Send to Vendor" at bounding box center [281, 342] width 88 height 13
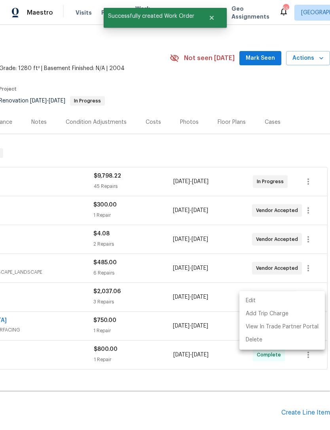
click at [246, 370] on div at bounding box center [165, 215] width 330 height 430
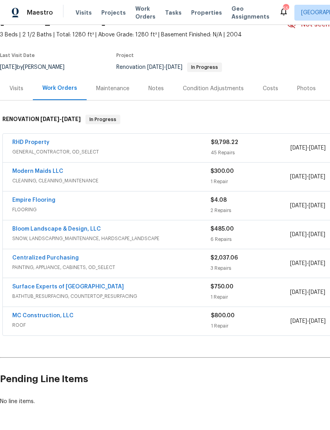
scroll to position [43, 0]
click at [38, 284] on link "Surface Experts of North Raleigh" at bounding box center [68, 287] width 112 height 6
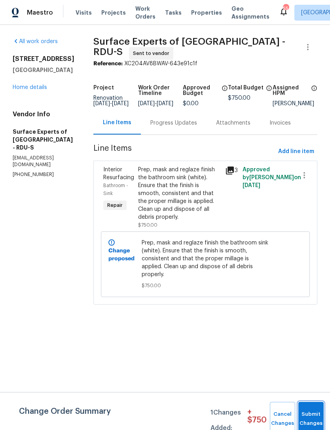
click at [308, 415] on button "Submit Changes" at bounding box center [310, 419] width 25 height 34
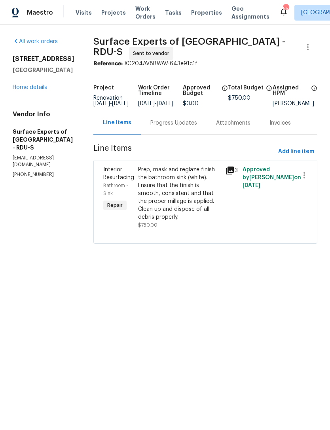
click at [195, 127] on div "Progress Updates" at bounding box center [173, 123] width 47 height 8
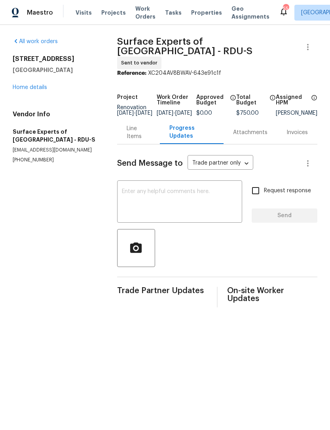
click at [185, 191] on textarea at bounding box center [179, 203] width 115 height 28
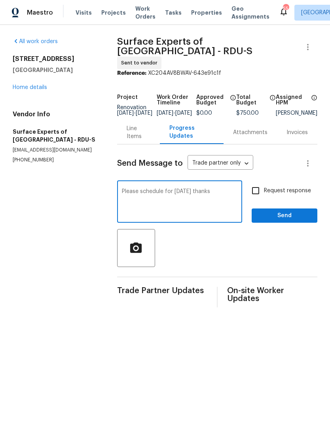
type textarea "Please schedule for Monday, September 22 thanks"
click at [258, 188] on input "Request response" at bounding box center [255, 190] width 17 height 17
checkbox input "true"
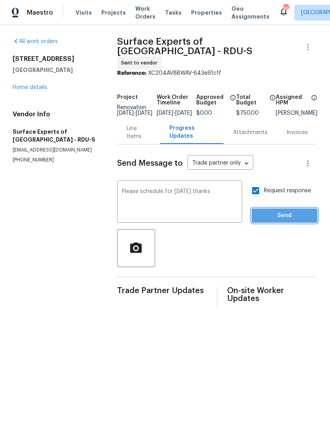
click at [286, 215] on span "Send" at bounding box center [284, 216] width 53 height 10
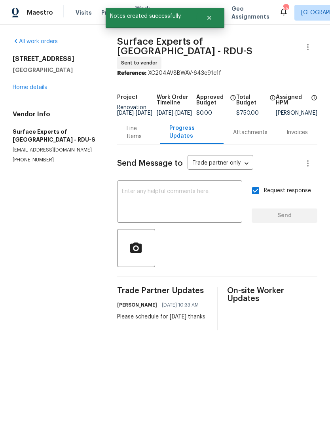
click at [34, 86] on link "Home details" at bounding box center [30, 88] width 34 height 6
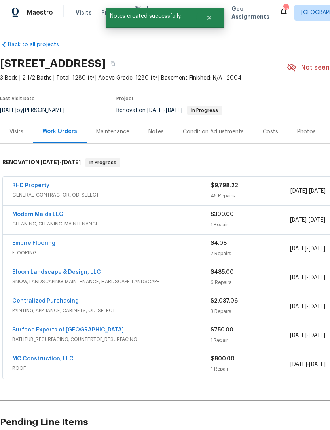
click at [155, 130] on div "Notes" at bounding box center [155, 132] width 15 height 8
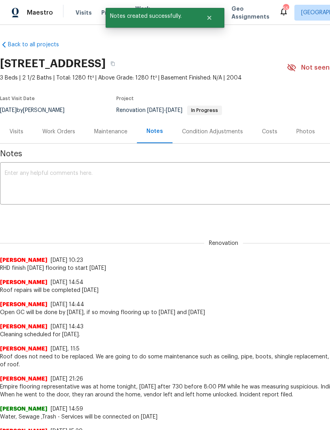
click at [172, 197] on textarea at bounding box center [223, 184] width 437 height 28
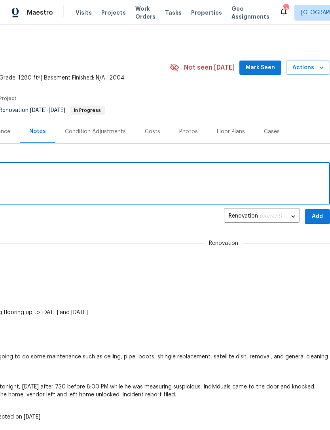
scroll to position [0, 117]
type textarea "Interior servicing scheduled for Monday, September 22"
click at [314, 217] on span "Add" at bounding box center [317, 217] width 13 height 10
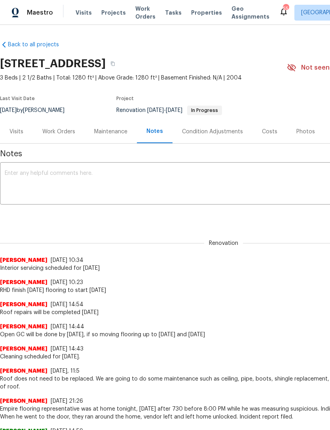
scroll to position [0, 0]
click at [54, 135] on div "Work Orders" at bounding box center [58, 132] width 33 height 8
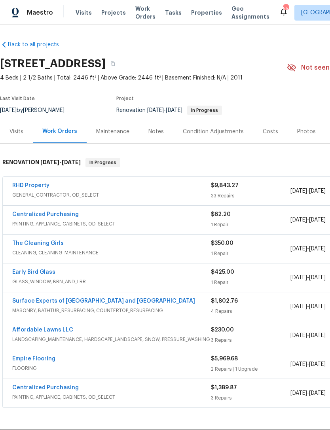
click at [25, 187] on link "RHD Property" at bounding box center [30, 186] width 37 height 6
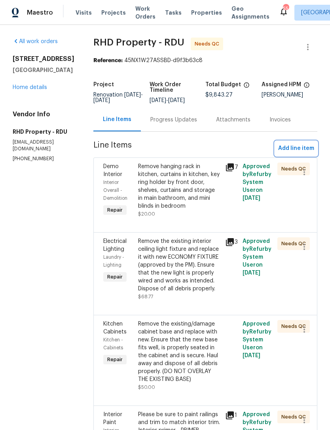
click at [297, 153] on span "Add line item" at bounding box center [296, 149] width 36 height 10
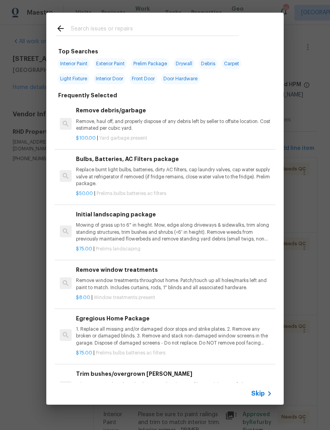
click at [178, 27] on input "text" at bounding box center [155, 30] width 168 height 12
type input "Stpp"
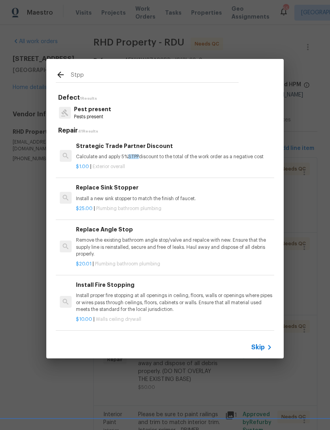
click at [181, 155] on p "Calculate and apply 5% STPP discount to the total of the work order as a negati…" at bounding box center [174, 156] width 196 height 7
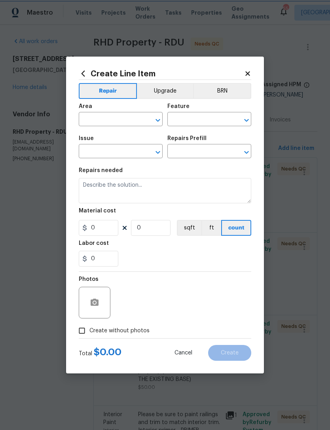
type input "Overall Exterior"
type input "Strategic Trade Partner Discount $1.00"
type textarea "Calculate and apply 5% STPP discount to the total of the work order as a negati…"
type input "1"
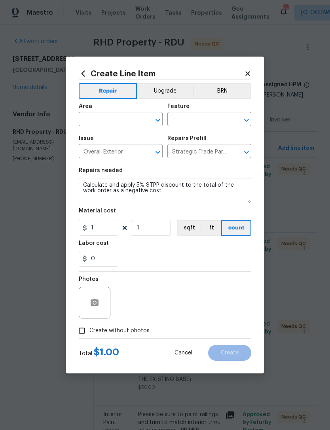
click at [114, 112] on div "Area" at bounding box center [121, 109] width 84 height 10
click at [121, 119] on input "text" at bounding box center [110, 120] width 62 height 12
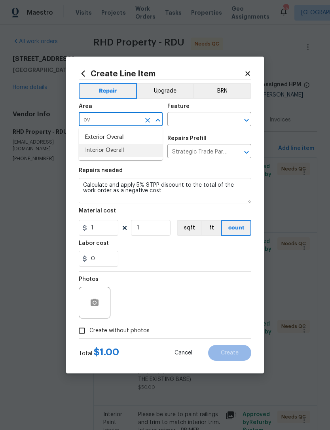
click at [122, 153] on li "Interior Overall" at bounding box center [121, 150] width 84 height 13
type input "Interior Overall"
click at [194, 119] on input "text" at bounding box center [198, 120] width 62 height 12
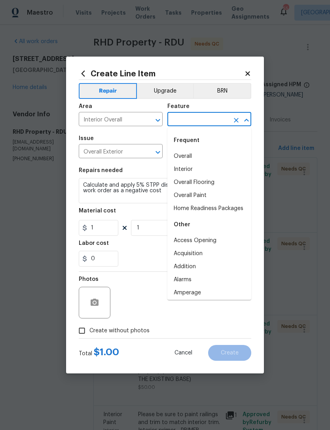
click at [190, 155] on li "Overall" at bounding box center [209, 156] width 84 height 13
type input "Overall"
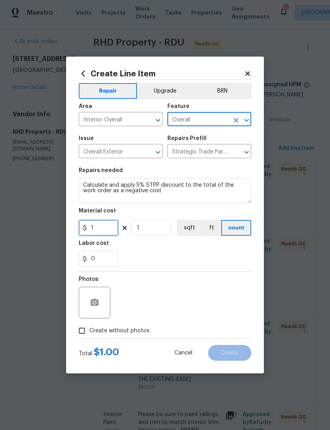
click at [111, 229] on input "1" at bounding box center [99, 228] width 40 height 16
click at [91, 228] on input "492.16" at bounding box center [99, 228] width 40 height 16
type input "-492.16"
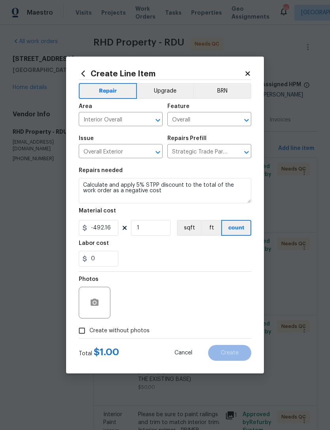
click at [214, 268] on section "Repairs needed Calculate and apply 5% STPP discount to the total of the work or…" at bounding box center [165, 217] width 172 height 108
click at [147, 336] on label "Create without photos" at bounding box center [111, 330] width 75 height 15
click at [89, 336] on input "Create without photos" at bounding box center [81, 330] width 15 height 15
checkbox input "true"
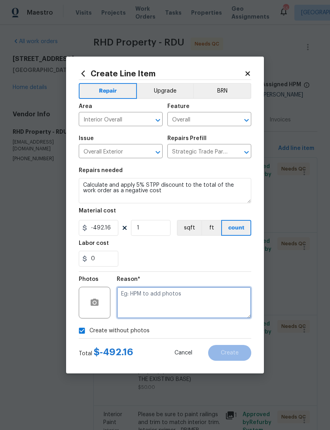
click at [169, 303] on textarea at bounding box center [184, 303] width 134 height 32
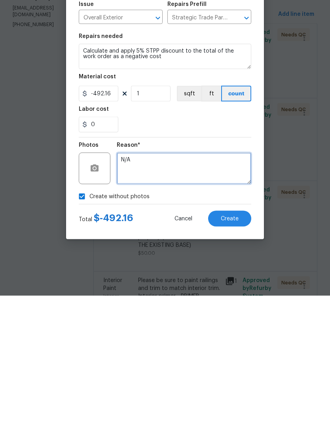
type textarea "N/A"
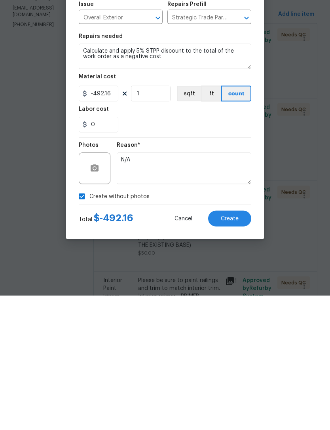
click at [233, 345] on button "Create" at bounding box center [229, 353] width 43 height 16
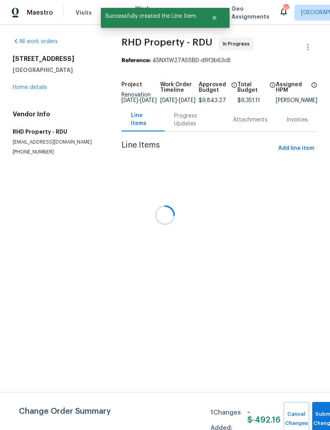
scroll to position [0, 0]
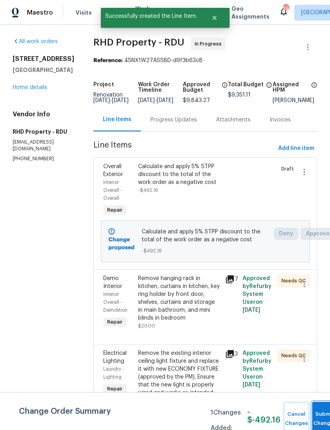
click at [322, 414] on button "Submit Changes" at bounding box center [324, 419] width 25 height 34
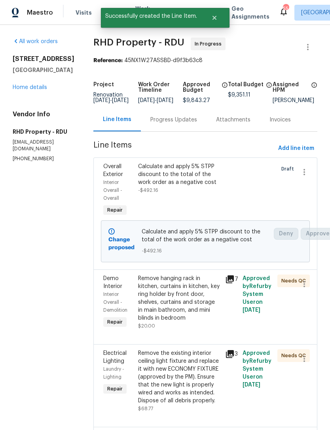
click at [21, 89] on link "Home details" at bounding box center [30, 88] width 34 height 6
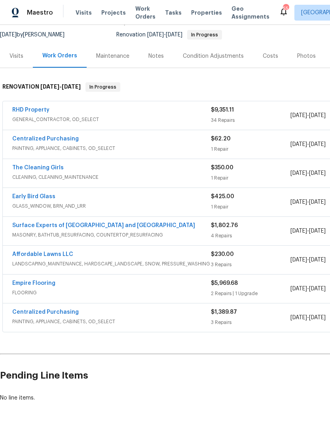
scroll to position [76, 0]
click at [22, 111] on link "RHD Property" at bounding box center [30, 110] width 37 height 6
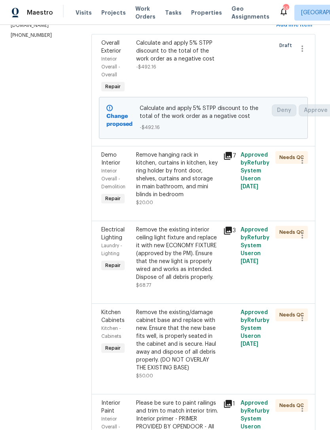
scroll to position [124, 2]
click at [209, 278] on div "Remove the existing interior ceiling light fixture and replace it with new ECON…" at bounding box center [177, 252] width 82 height 55
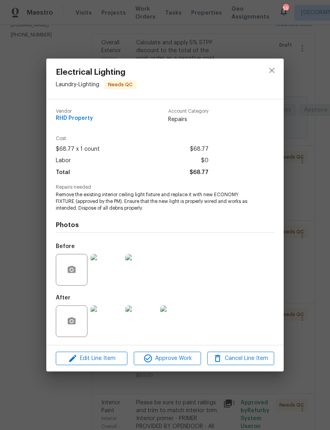
click at [103, 318] on img at bounding box center [107, 321] width 32 height 32
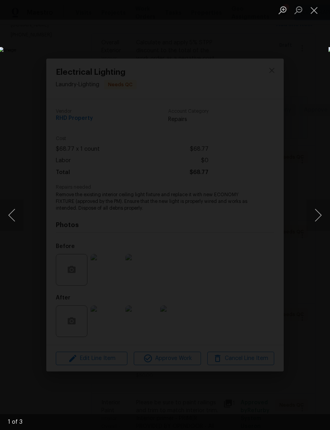
click at [319, 213] on button "Next image" at bounding box center [318, 215] width 24 height 32
click at [316, 212] on button "Next image" at bounding box center [318, 215] width 24 height 32
click at [318, 209] on button "Next image" at bounding box center [318, 215] width 24 height 32
click at [317, 208] on button "Next image" at bounding box center [318, 215] width 24 height 32
click at [312, 9] on button "Close lightbox" at bounding box center [314, 10] width 16 height 14
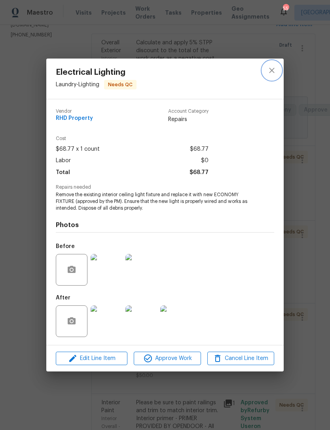
click at [273, 76] on button "close" at bounding box center [271, 70] width 19 height 19
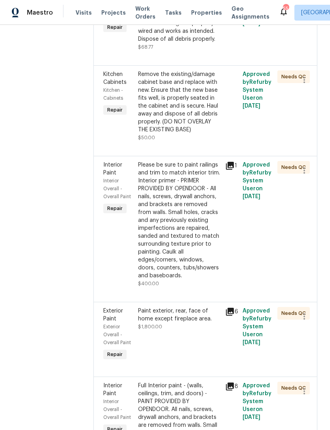
scroll to position [362, 0]
click at [203, 125] on div "Remove the existing/damage cabinet base and replace with new. Ensure that the n…" at bounding box center [179, 101] width 82 height 63
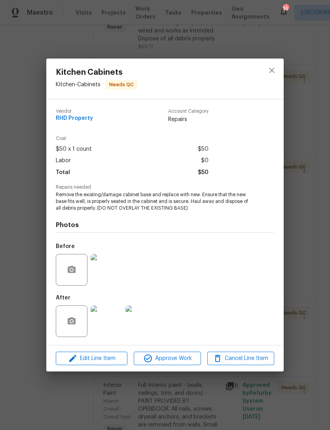
click at [113, 320] on img at bounding box center [107, 321] width 32 height 32
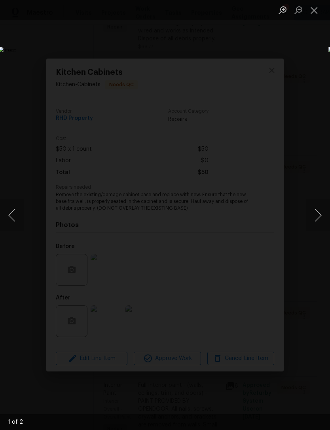
click at [318, 211] on button "Next image" at bounding box center [318, 215] width 24 height 32
click at [316, 8] on button "Close lightbox" at bounding box center [314, 10] width 16 height 14
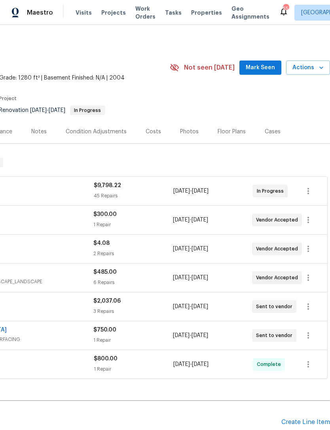
scroll to position [0, 117]
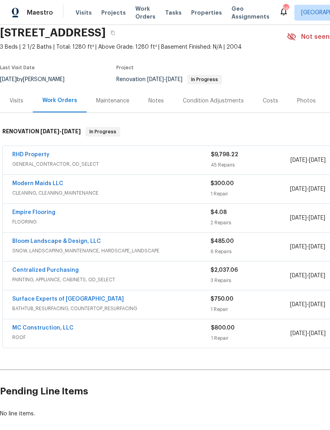
scroll to position [31, 0]
click at [152, 99] on div "Notes" at bounding box center [155, 101] width 15 height 8
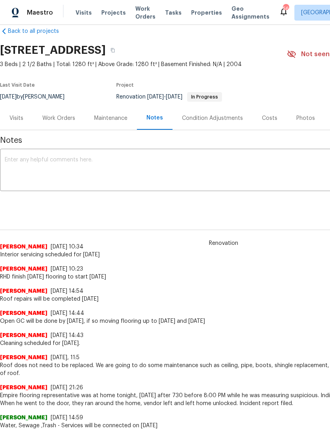
scroll to position [13, 0]
